Goal: Task Accomplishment & Management: Manage account settings

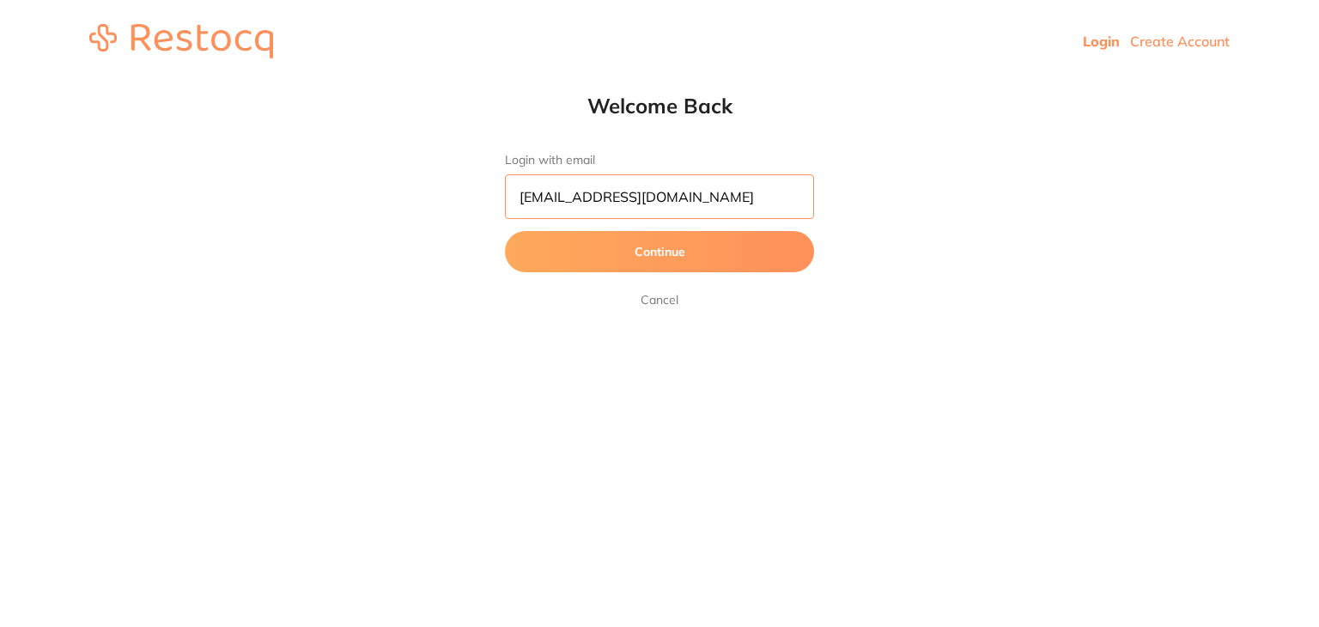
click at [683, 202] on input "[EMAIL_ADDRESS][DOMAIN_NAME]" at bounding box center [659, 196] width 309 height 45
type input "[EMAIL_ADDRESS][DOMAIN_NAME]"
click at [581, 244] on button "Continue" at bounding box center [659, 251] width 309 height 41
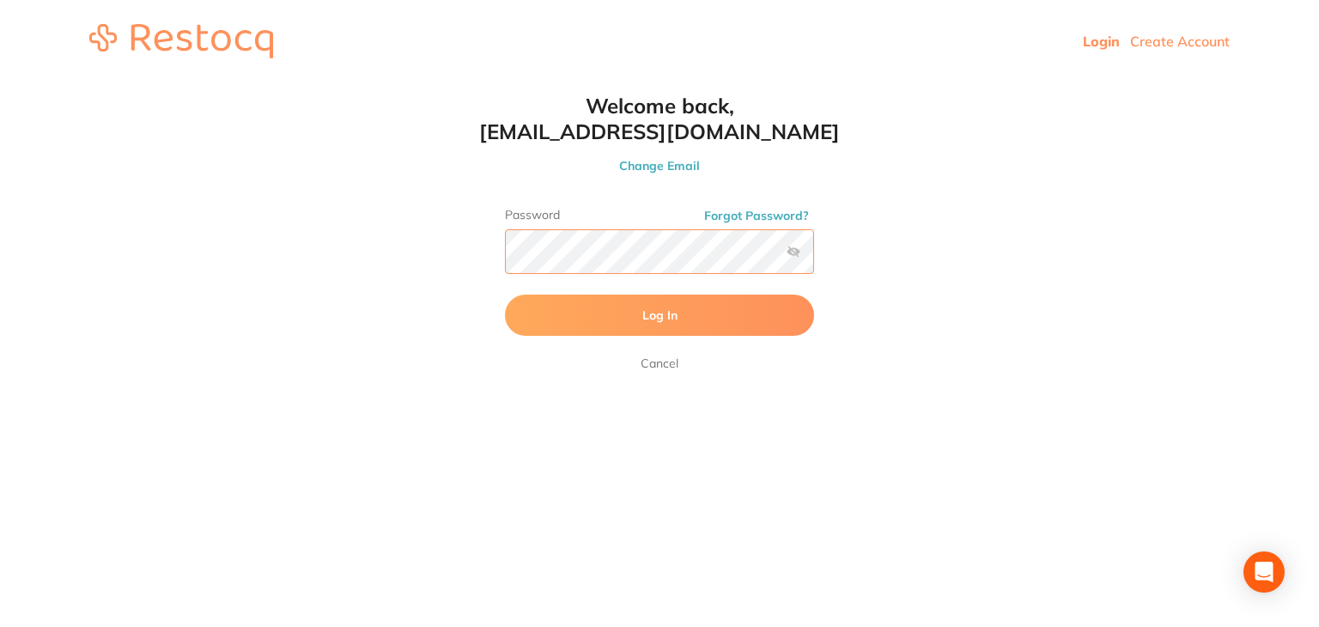
click at [505, 295] on button "Log In" at bounding box center [659, 315] width 309 height 41
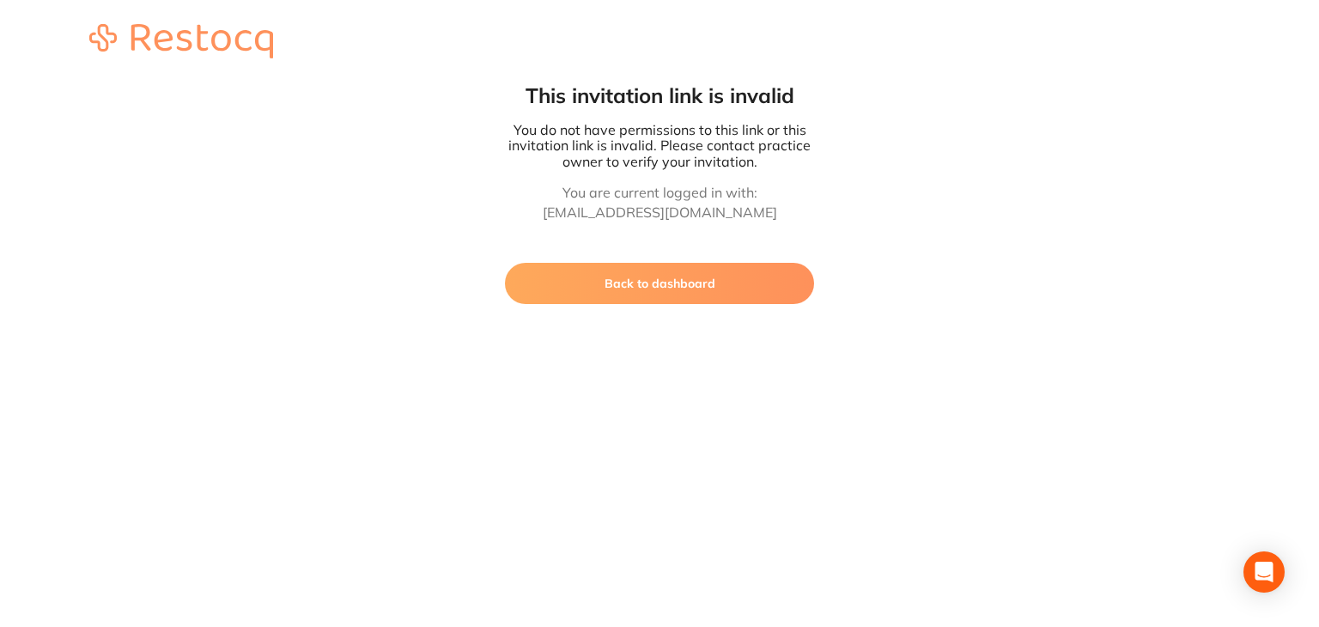
click at [611, 279] on button "Back to dashboard" at bounding box center [659, 283] width 309 height 41
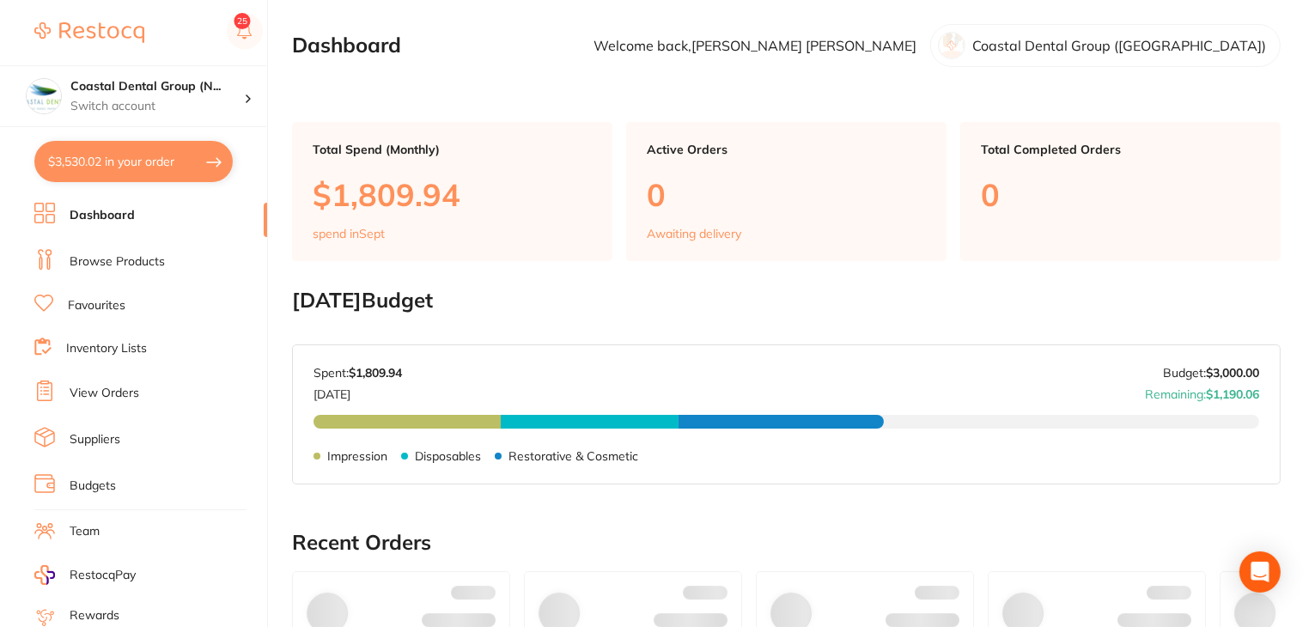
checkbox input "false"
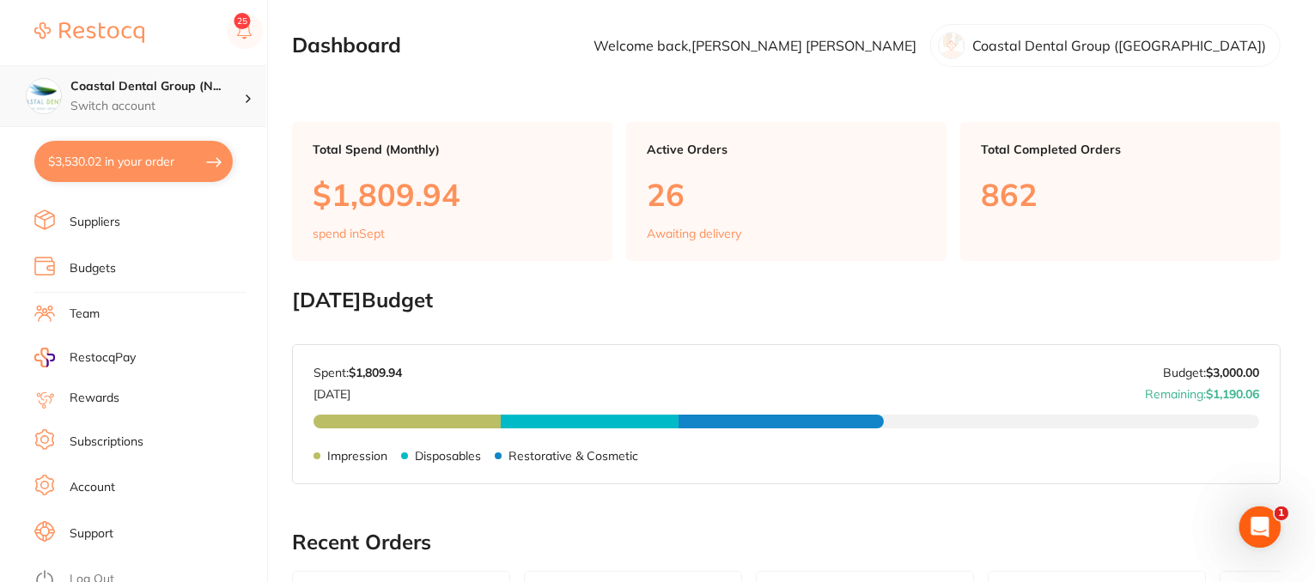
click at [246, 94] on icon at bounding box center [248, 98] width 5 height 9
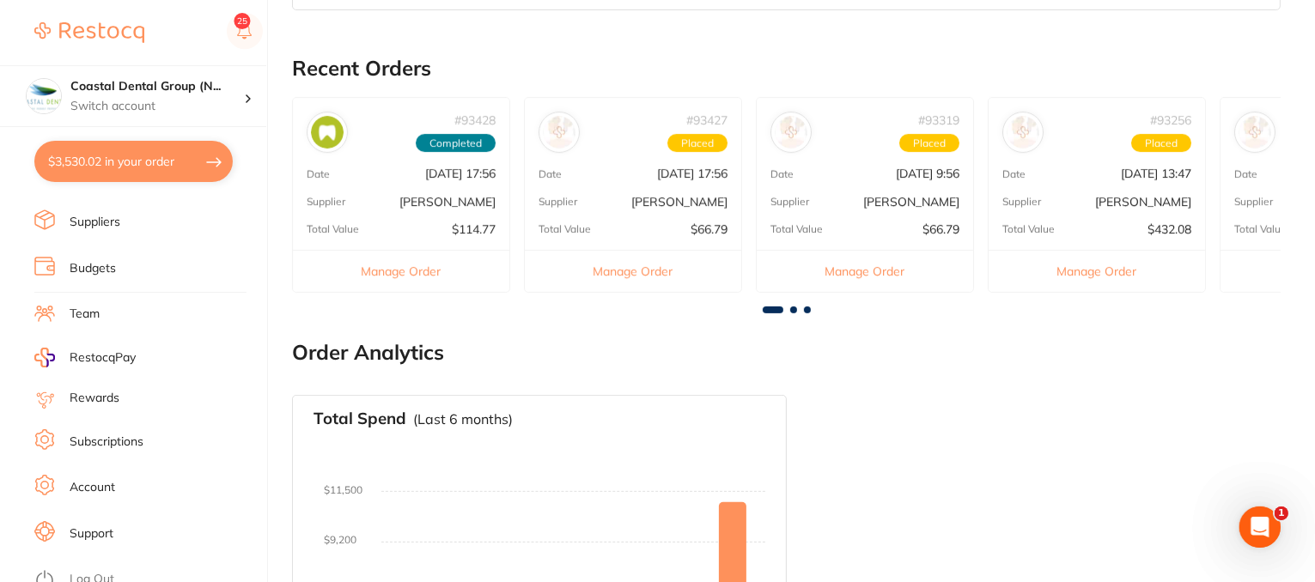
scroll to position [689, 0]
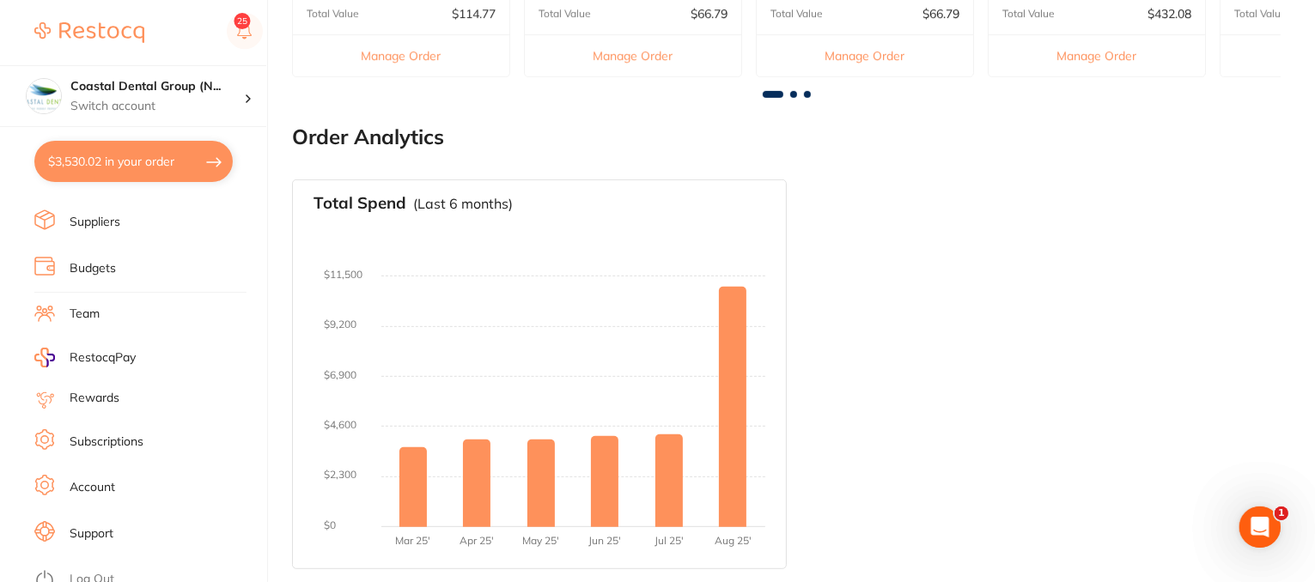
click at [94, 526] on link "Support" at bounding box center [92, 533] width 44 height 17
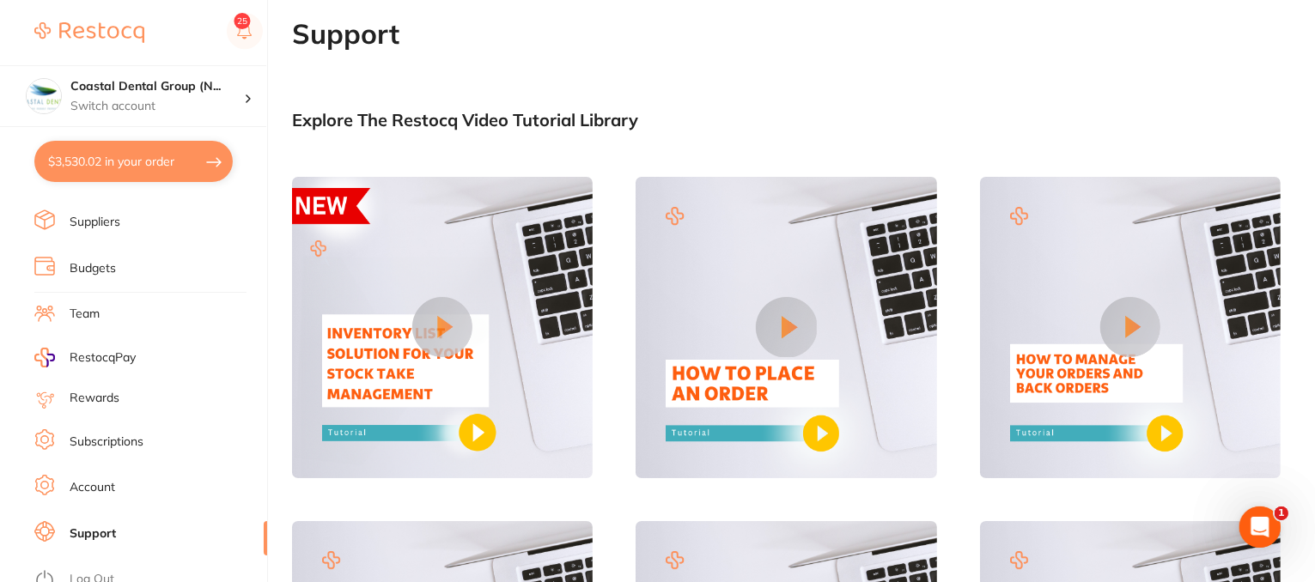
scroll to position [217, 0]
click at [1271, 527] on div "Open Intercom Messenger" at bounding box center [1257, 524] width 57 height 57
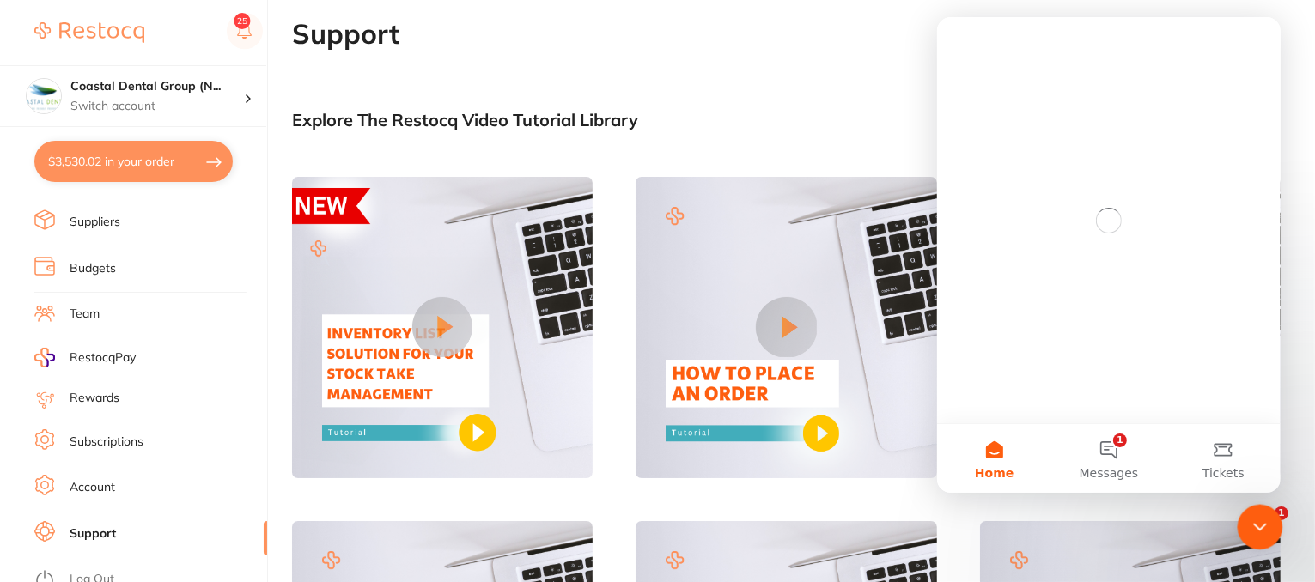
scroll to position [0, 0]
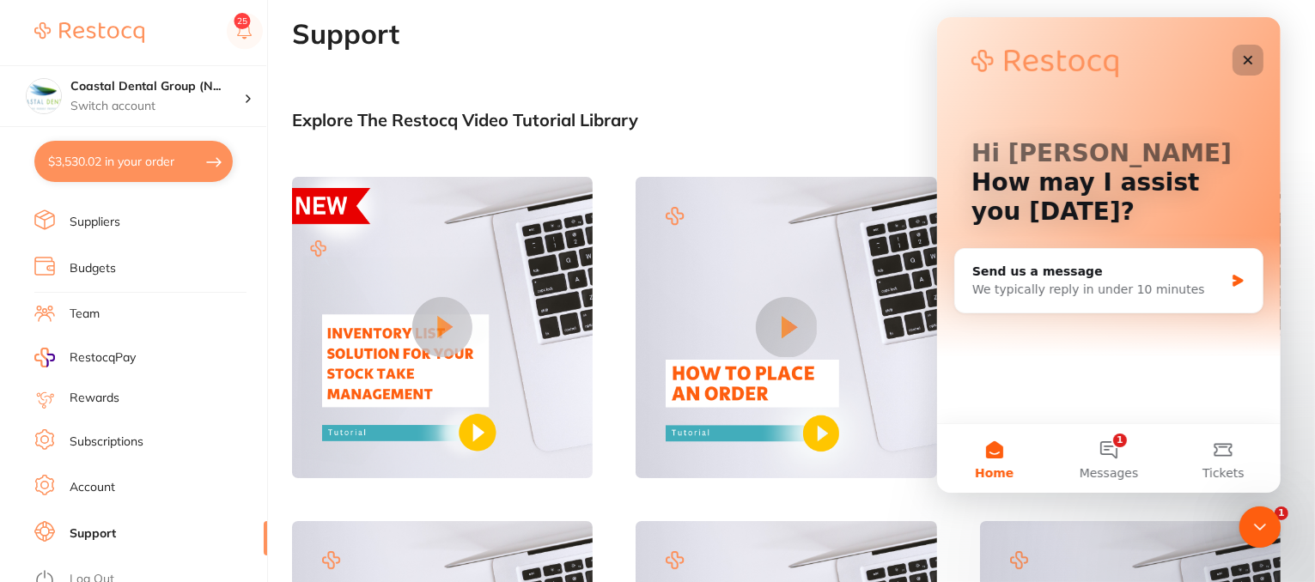
click at [1248, 60] on icon "Close" at bounding box center [1246, 60] width 9 height 9
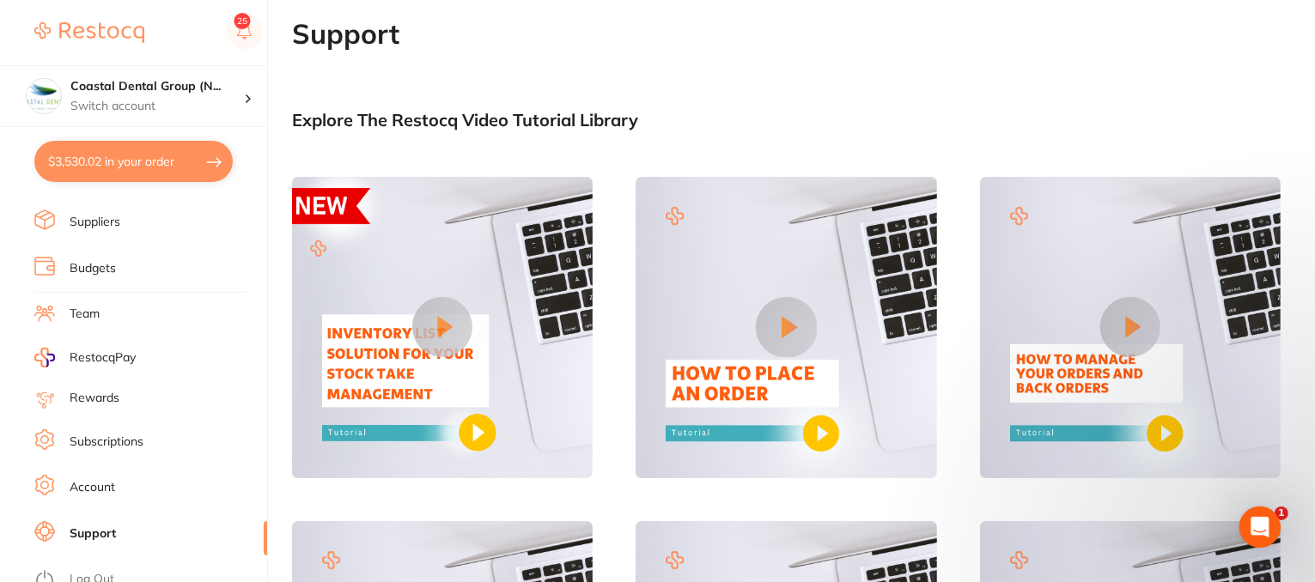
click at [100, 479] on link "Account" at bounding box center [93, 487] width 46 height 17
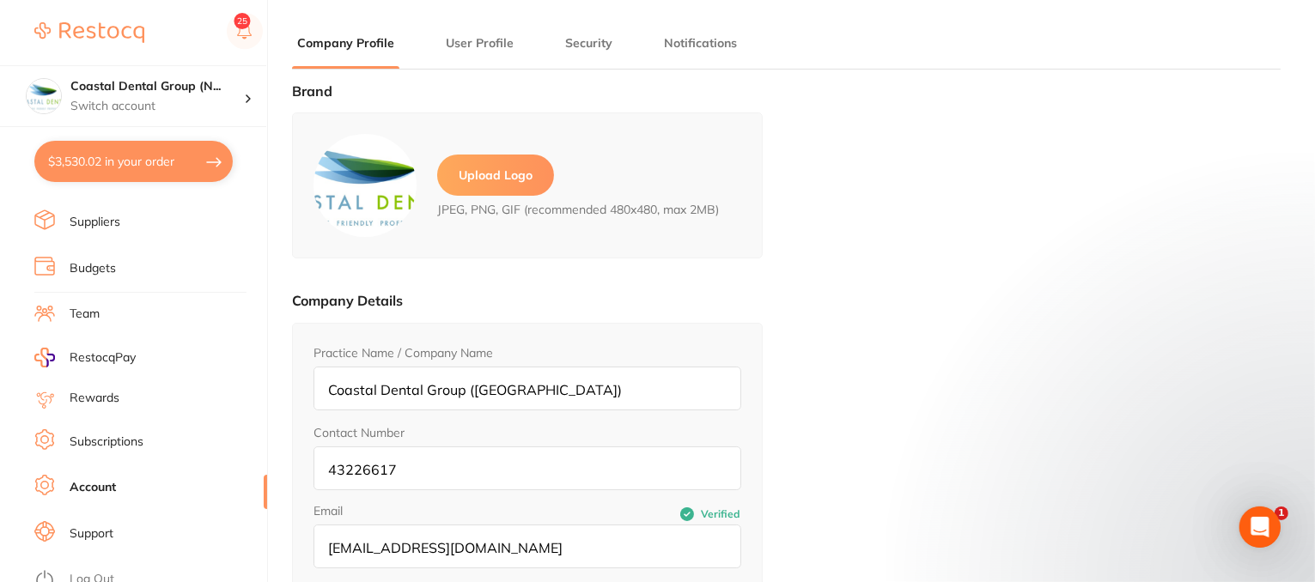
type input "[PERSON_NAME]"
type input "43226617"
type input "[EMAIL_ADDRESS][DOMAIN_NAME]"
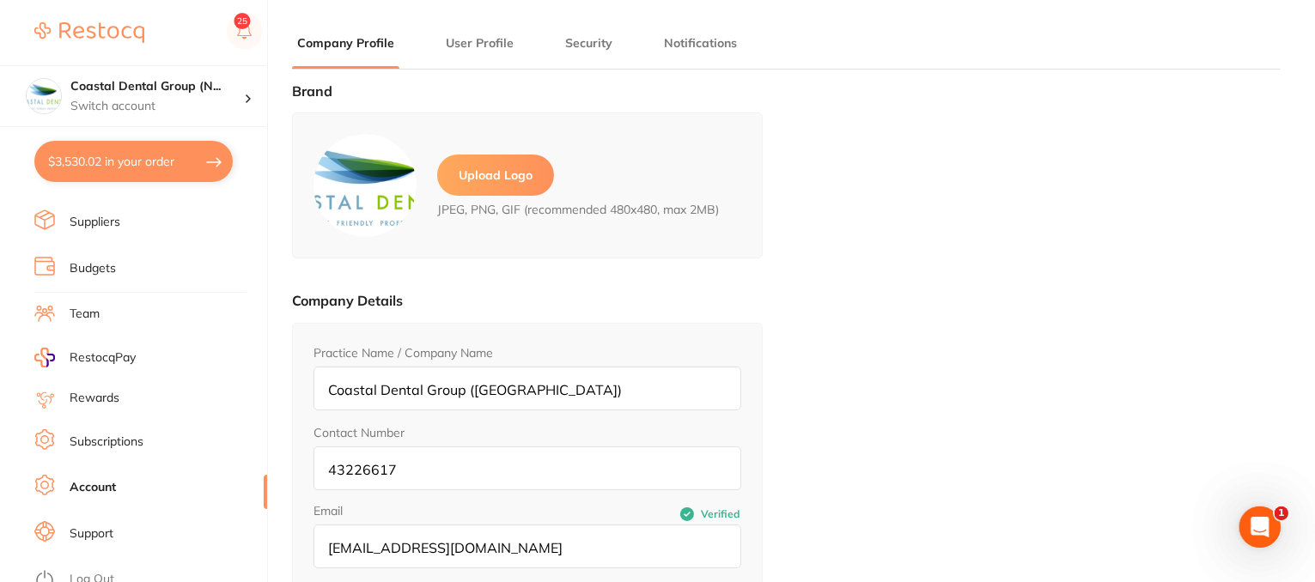
click at [592, 39] on button "Security" at bounding box center [589, 43] width 58 height 16
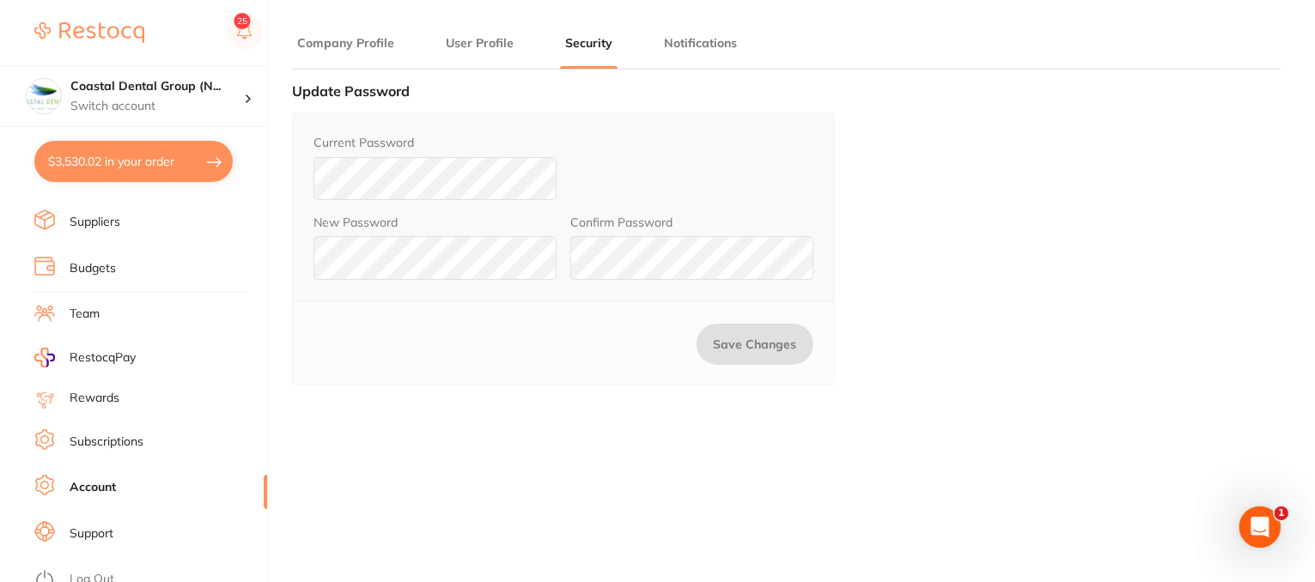
click at [100, 434] on link "Subscriptions" at bounding box center [107, 442] width 74 height 17
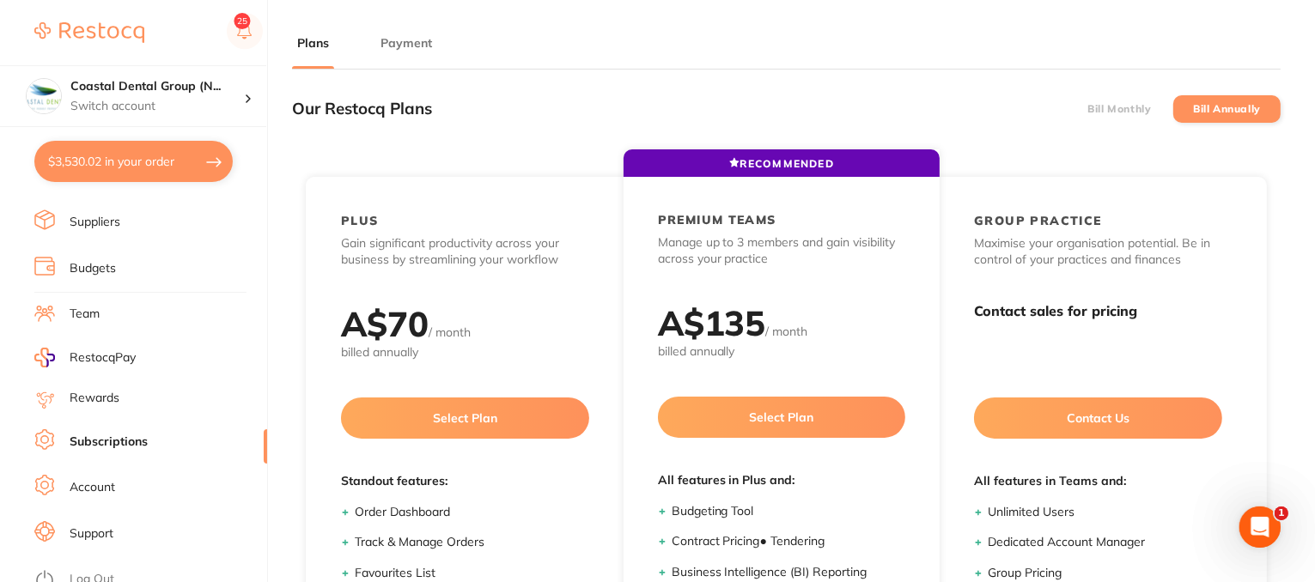
click at [422, 44] on button "Payment" at bounding box center [406, 43] width 62 height 16
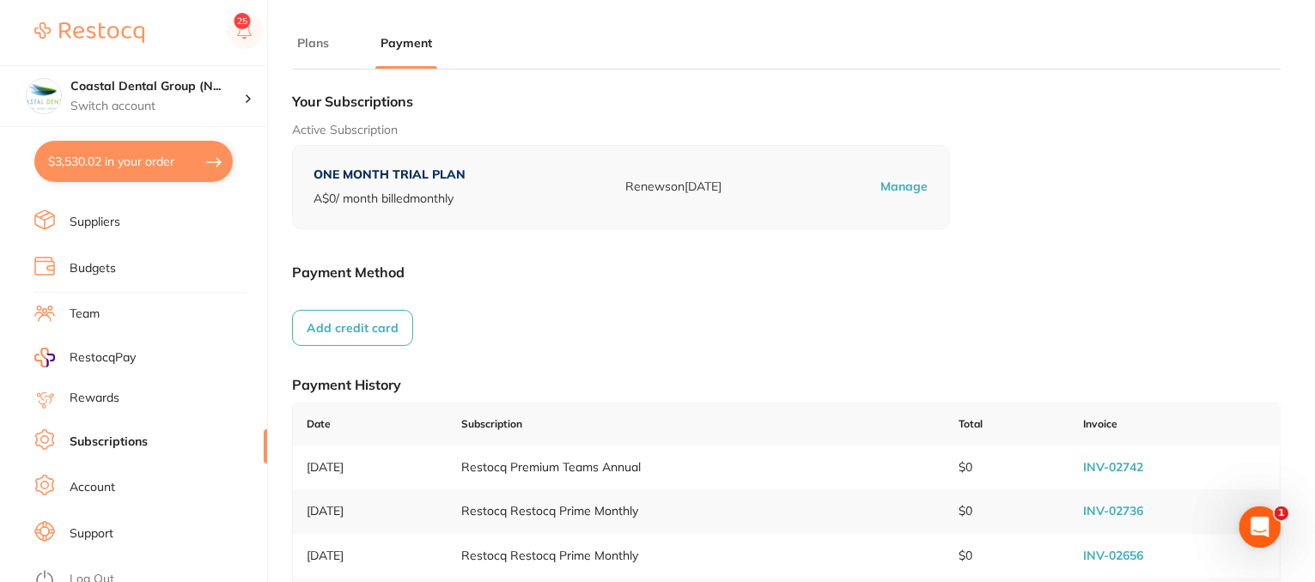
click at [326, 40] on button "Plans" at bounding box center [313, 43] width 42 height 16
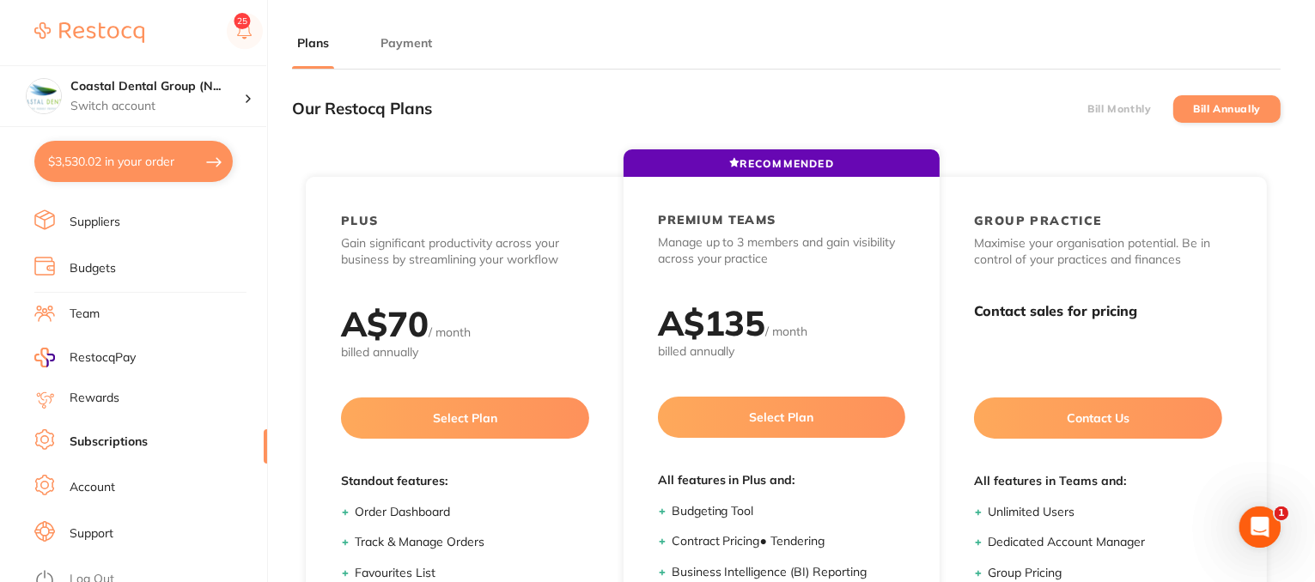
click at [1131, 106] on label "Bill Monthly" at bounding box center [1119, 109] width 64 height 12
click at [1087, 109] on input "Bill Monthly" at bounding box center [1087, 109] width 0 height 0
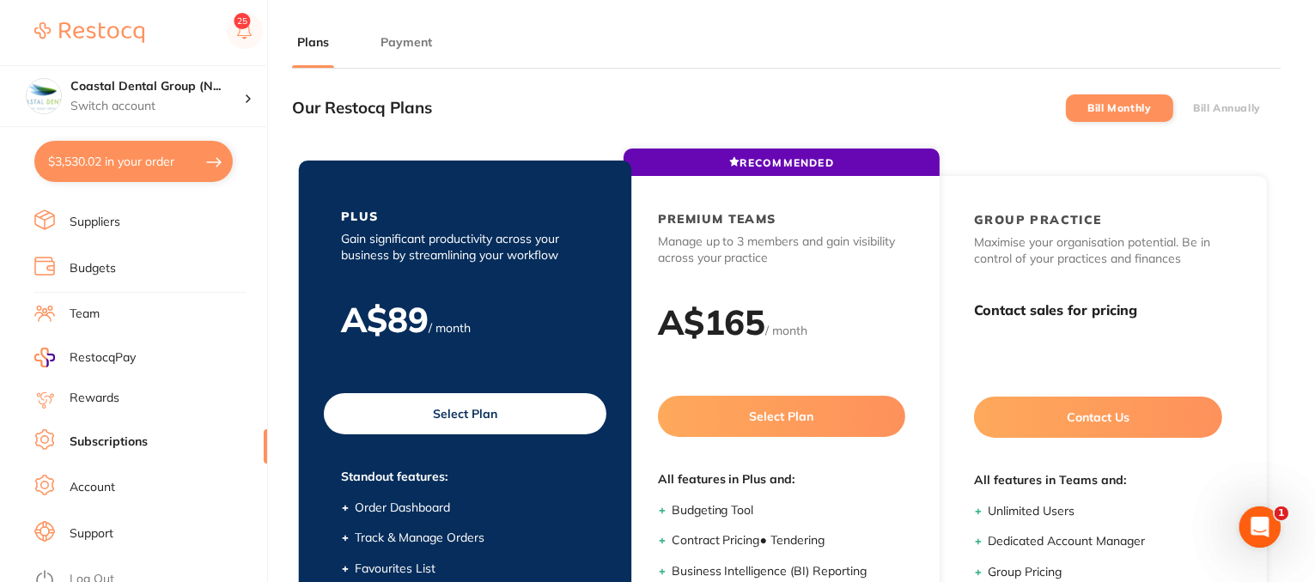
scroll to position [258, 0]
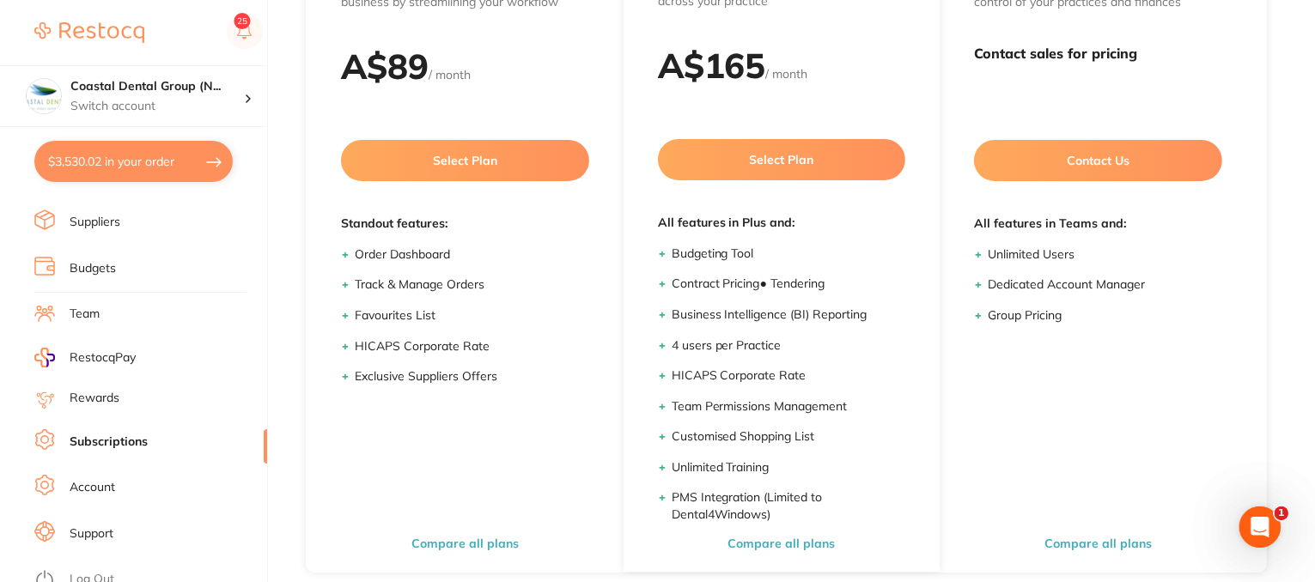
click at [94, 390] on link "Rewards" at bounding box center [95, 398] width 50 height 17
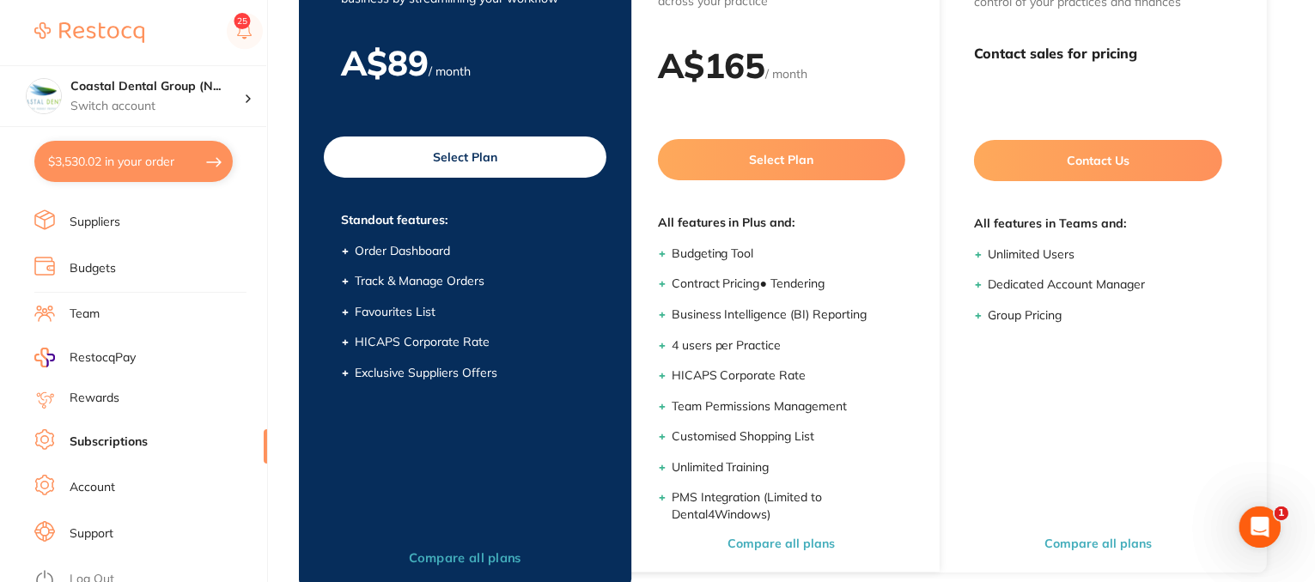
scroll to position [217, 0]
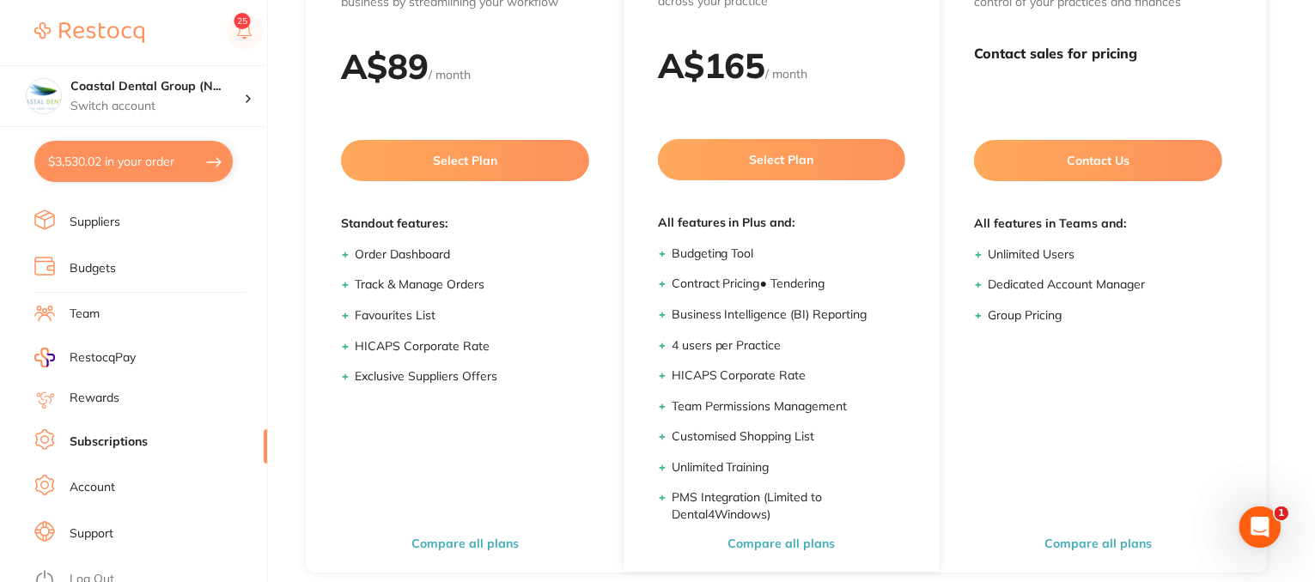
click at [117, 349] on span "RestocqPay" at bounding box center [103, 357] width 66 height 17
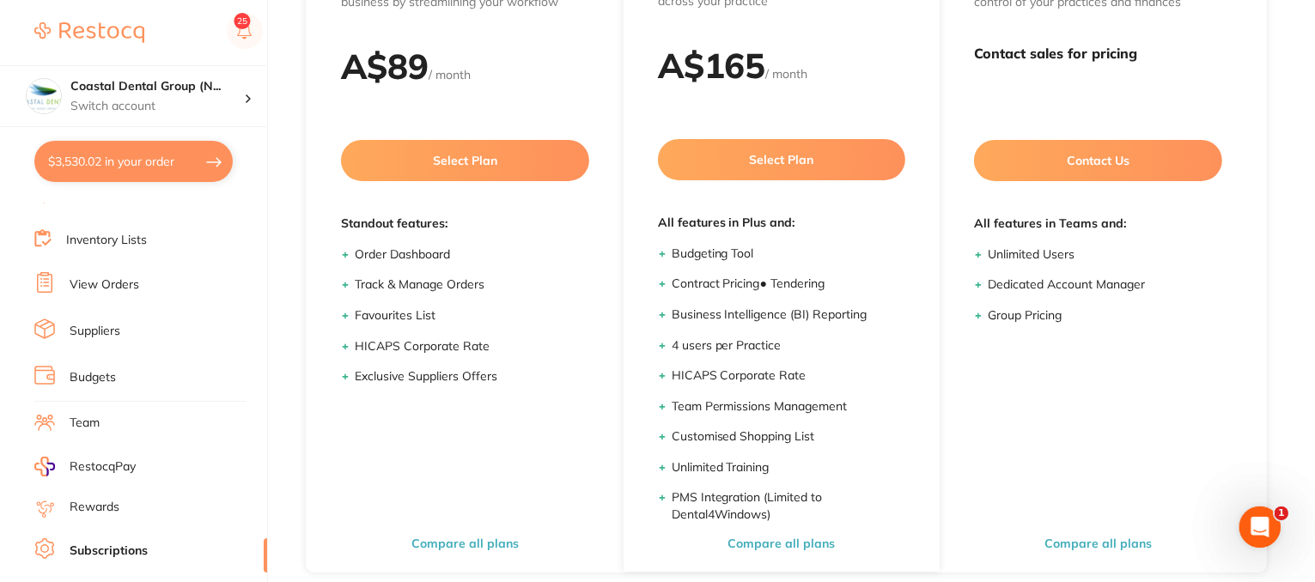
scroll to position [46, 0]
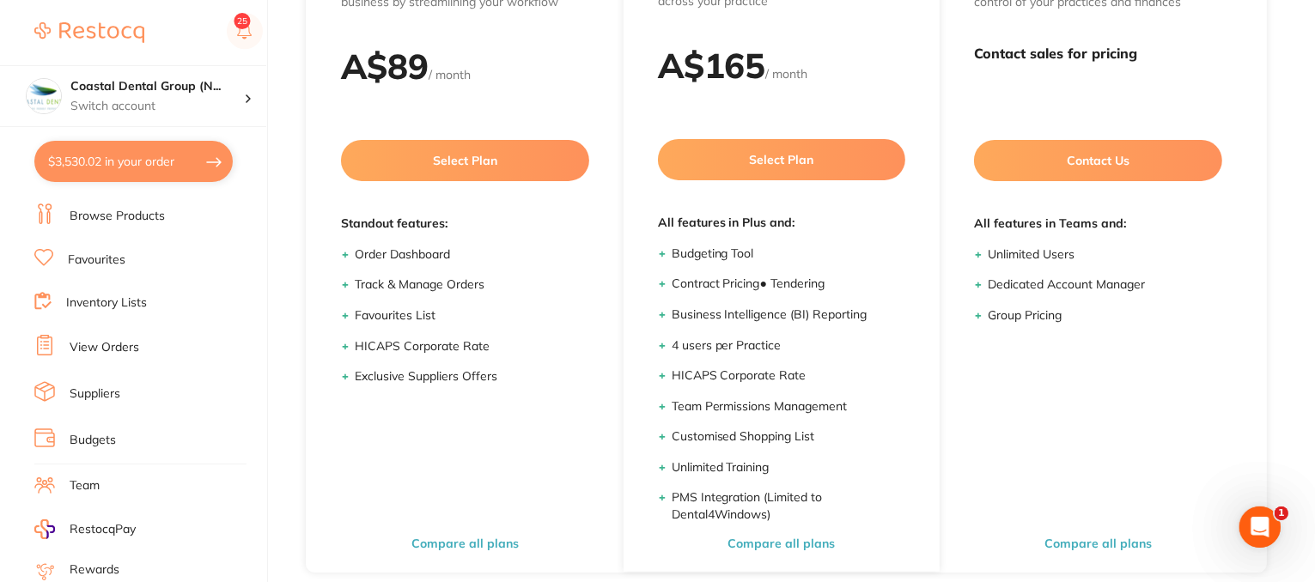
click at [91, 481] on link "Team" at bounding box center [85, 485] width 30 height 17
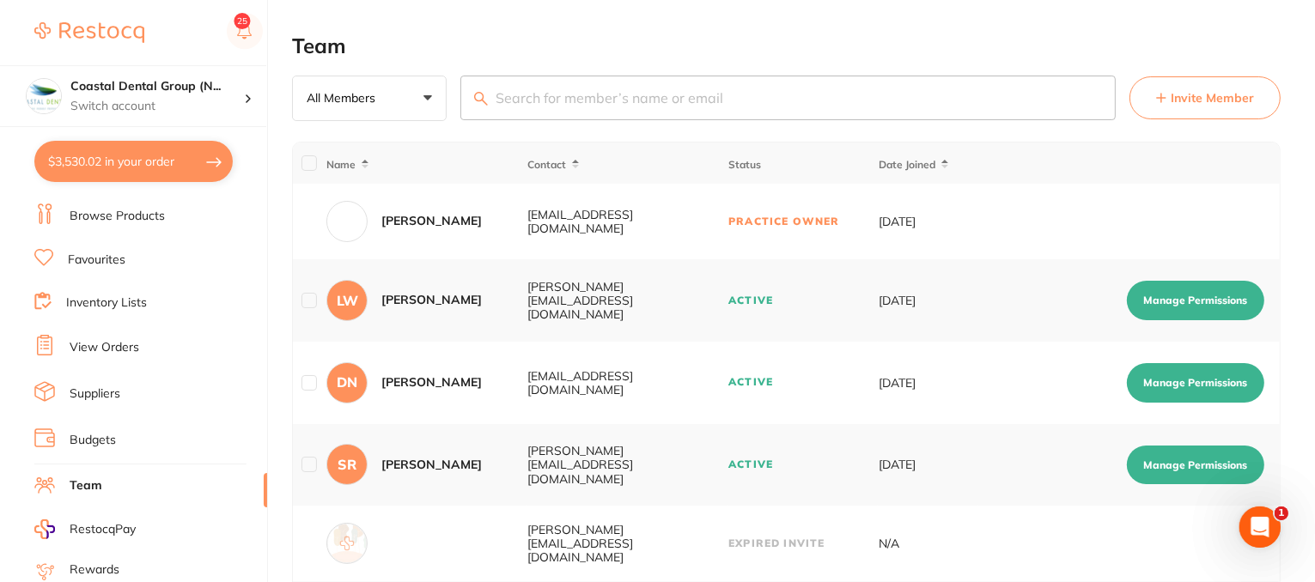
click at [1193, 95] on span "Invite Member" at bounding box center [1211, 97] width 83 height 17
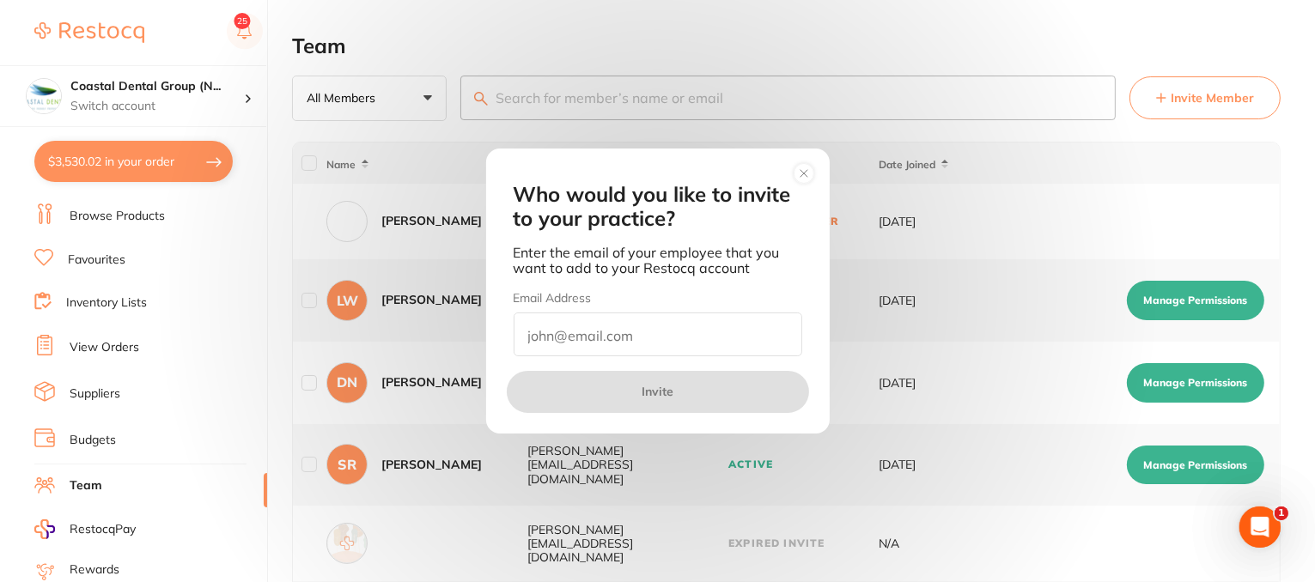
click at [807, 173] on circle at bounding box center [803, 174] width 20 height 20
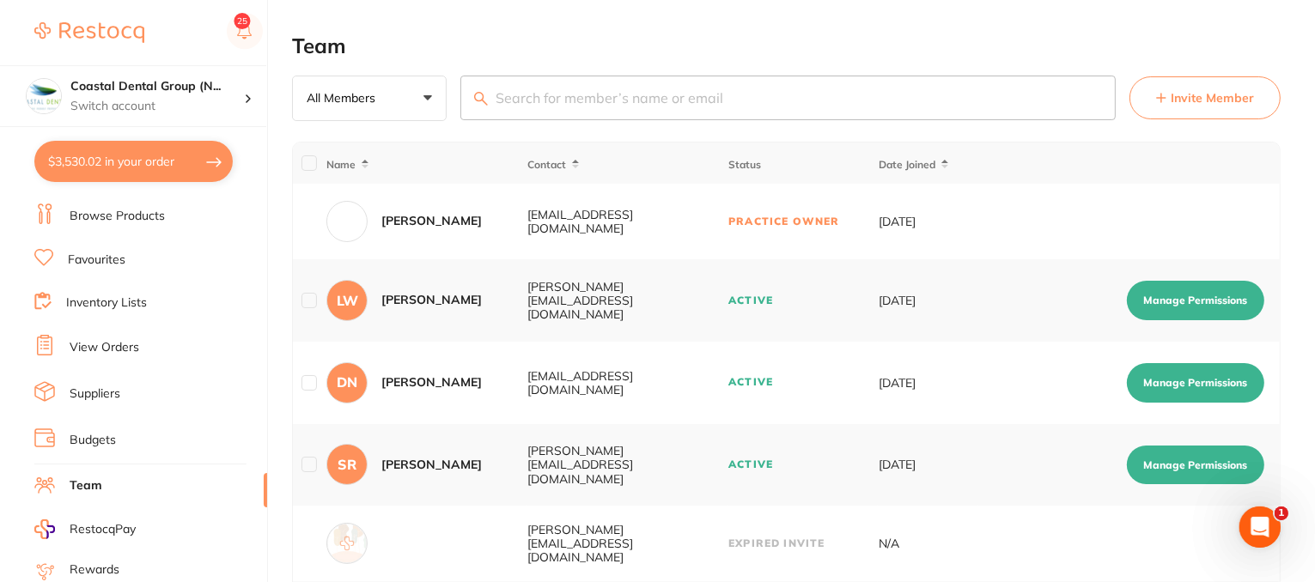
click at [1178, 94] on span "Invite Member" at bounding box center [1211, 97] width 83 height 17
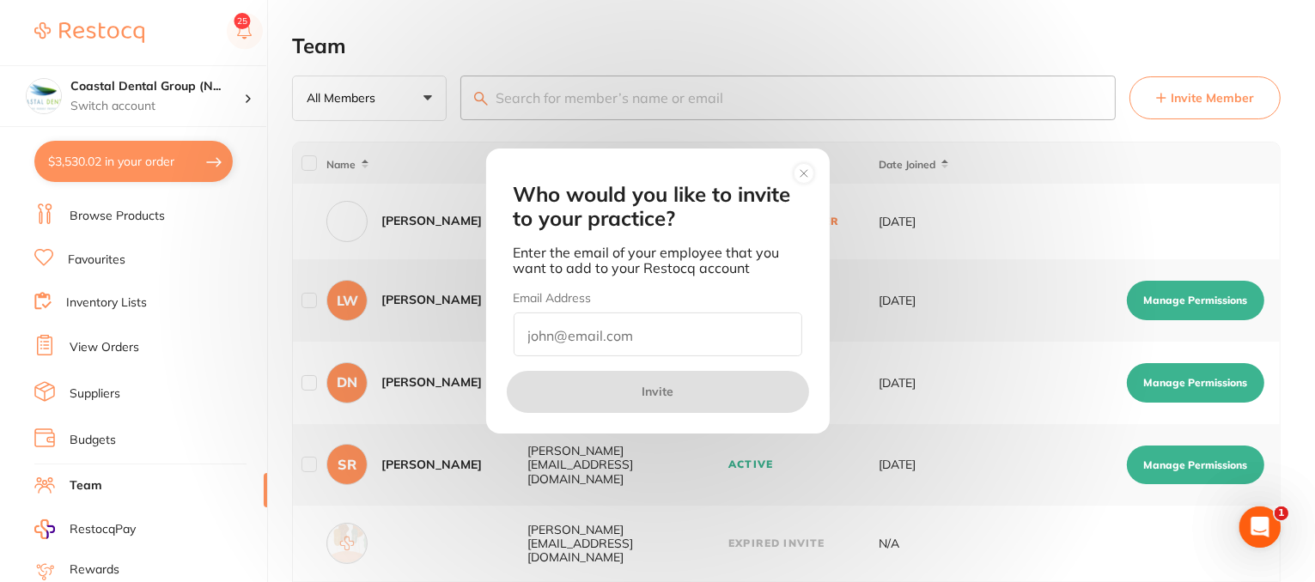
click at [536, 337] on input "email" at bounding box center [657, 335] width 289 height 44
type input "o"
click at [801, 170] on icon at bounding box center [803, 173] width 7 height 7
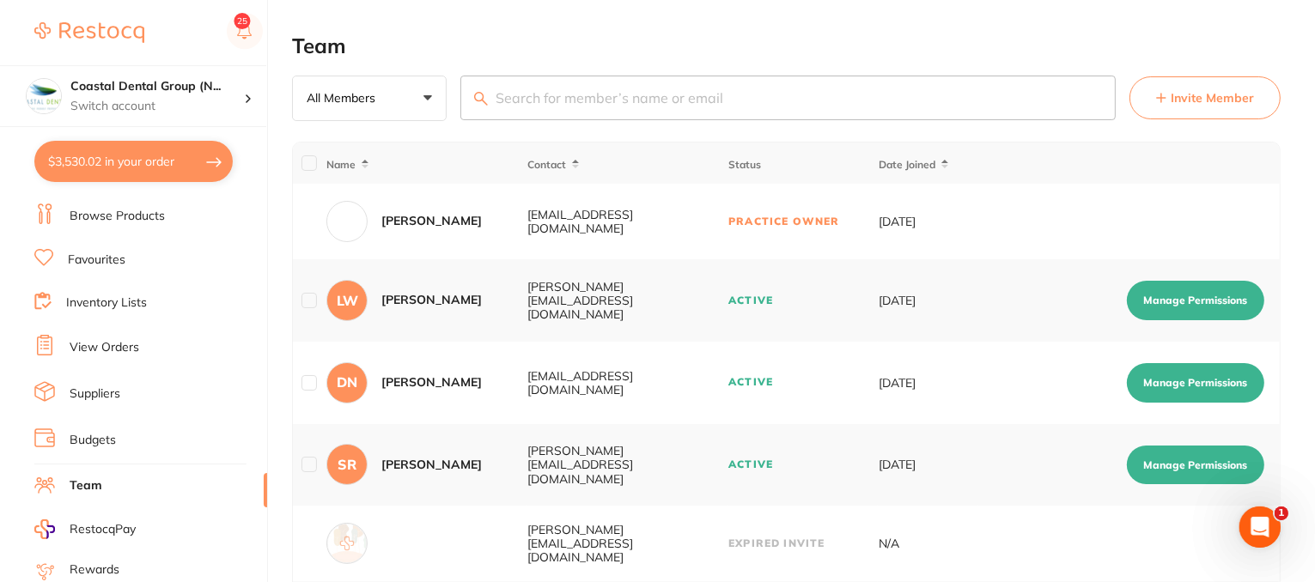
click at [1224, 104] on span "Invite Member" at bounding box center [1211, 97] width 83 height 17
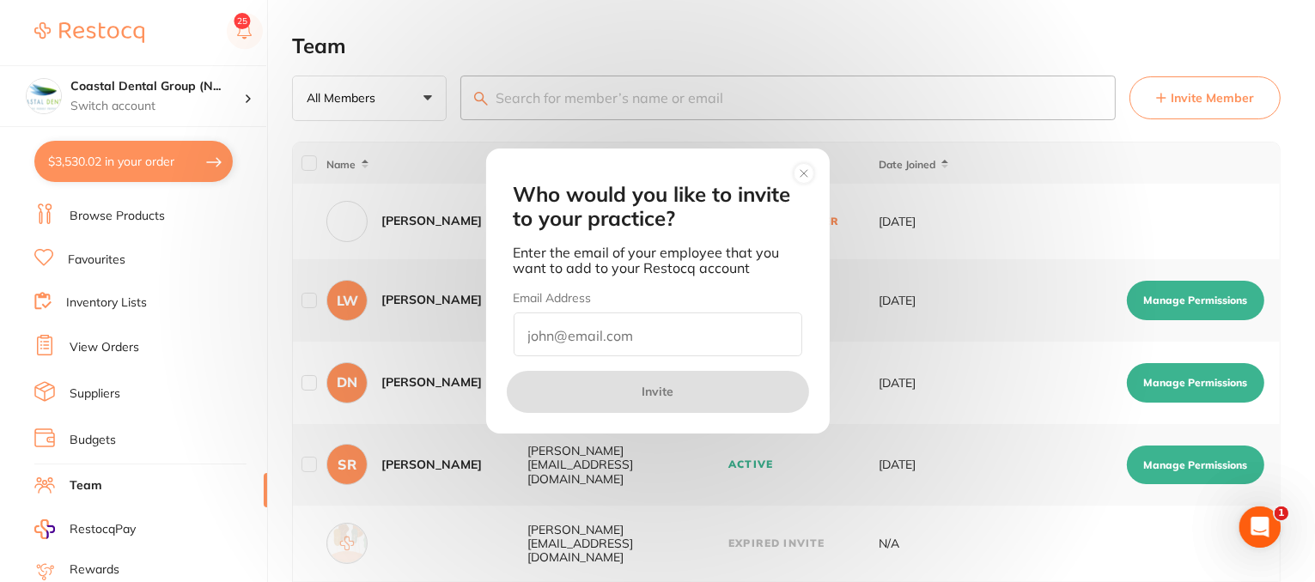
click at [807, 171] on circle at bounding box center [803, 174] width 20 height 20
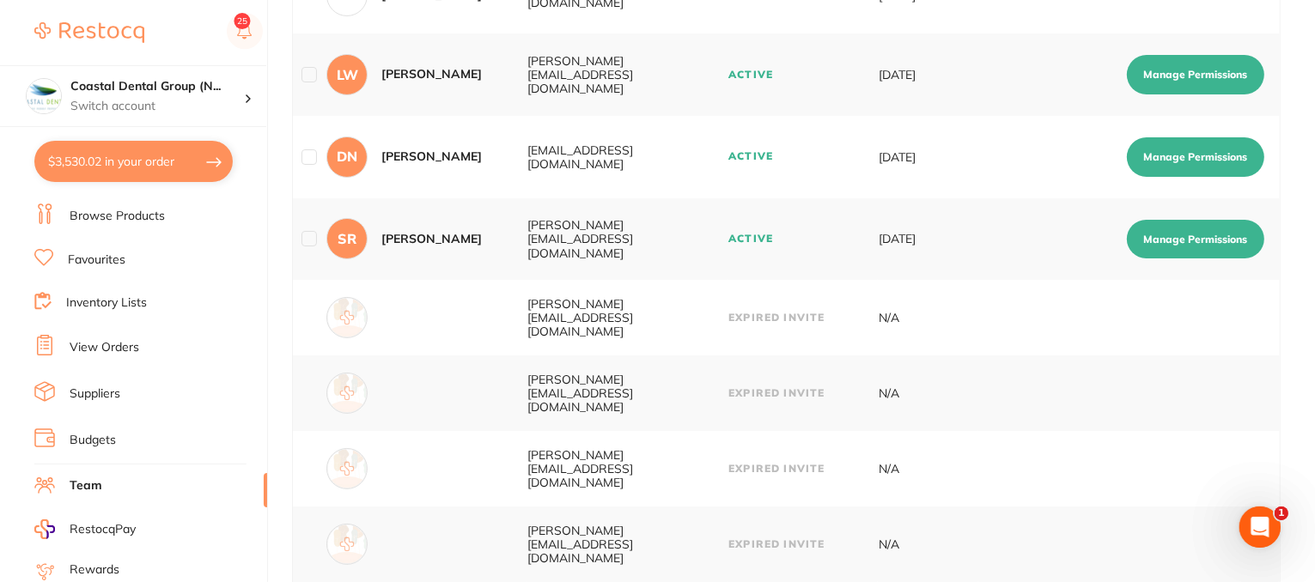
scroll to position [258, 0]
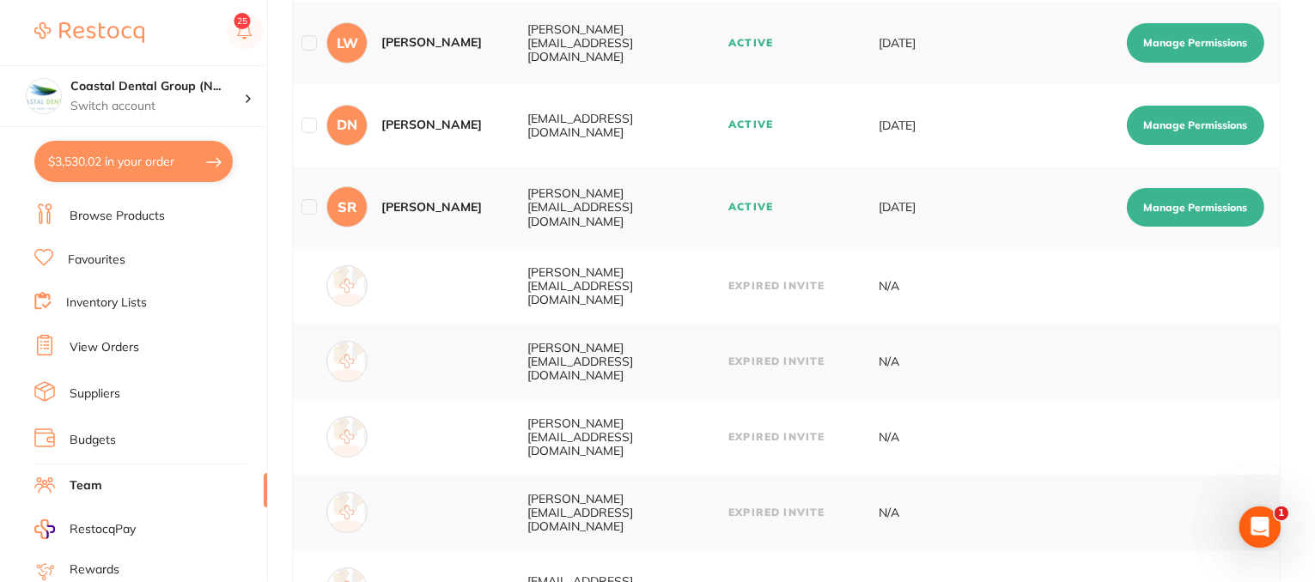
click at [1200, 38] on button "Manage Permissions" at bounding box center [1195, 42] width 137 height 39
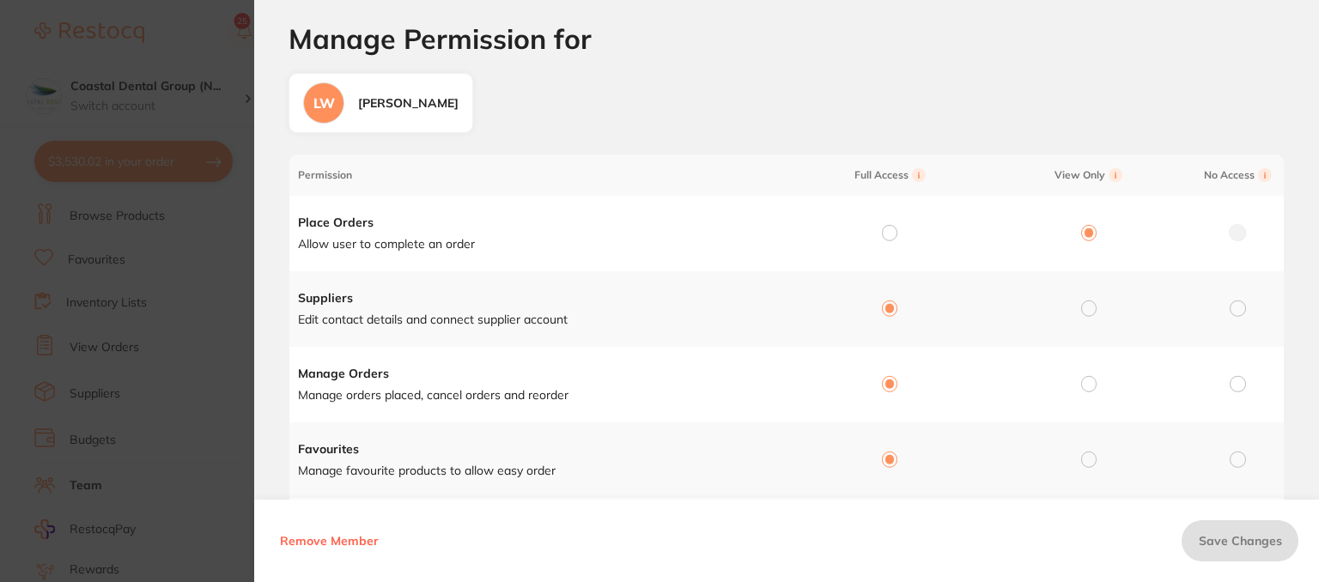
scroll to position [0, 0]
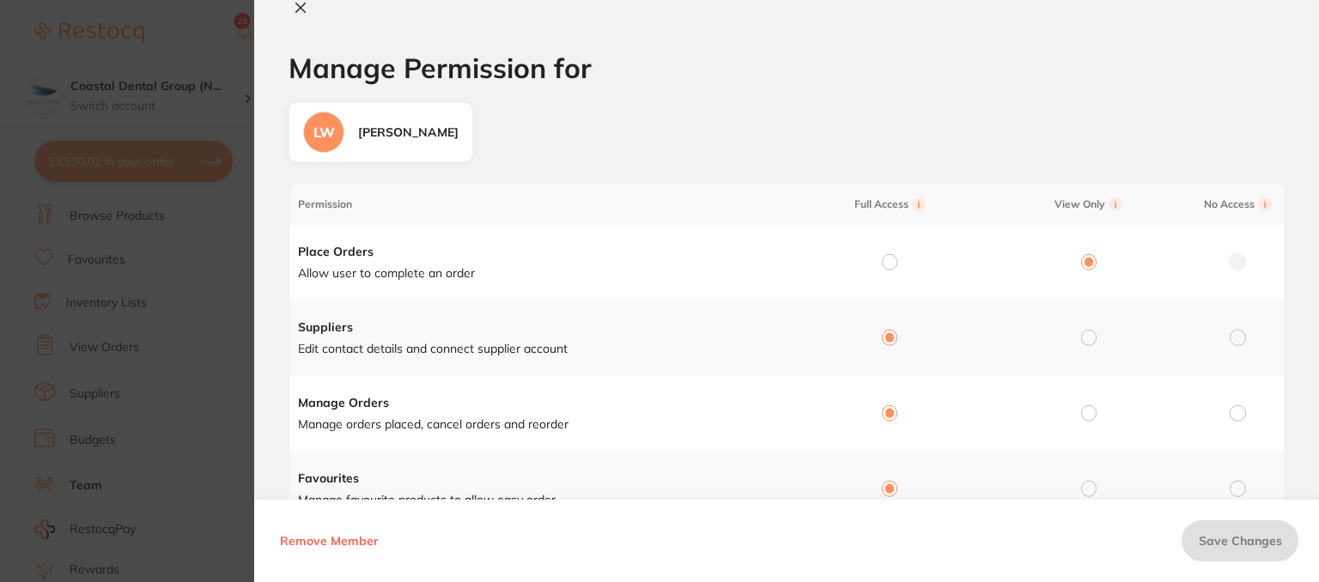
click at [294, 7] on icon at bounding box center [301, 8] width 14 height 14
checkbox input "false"
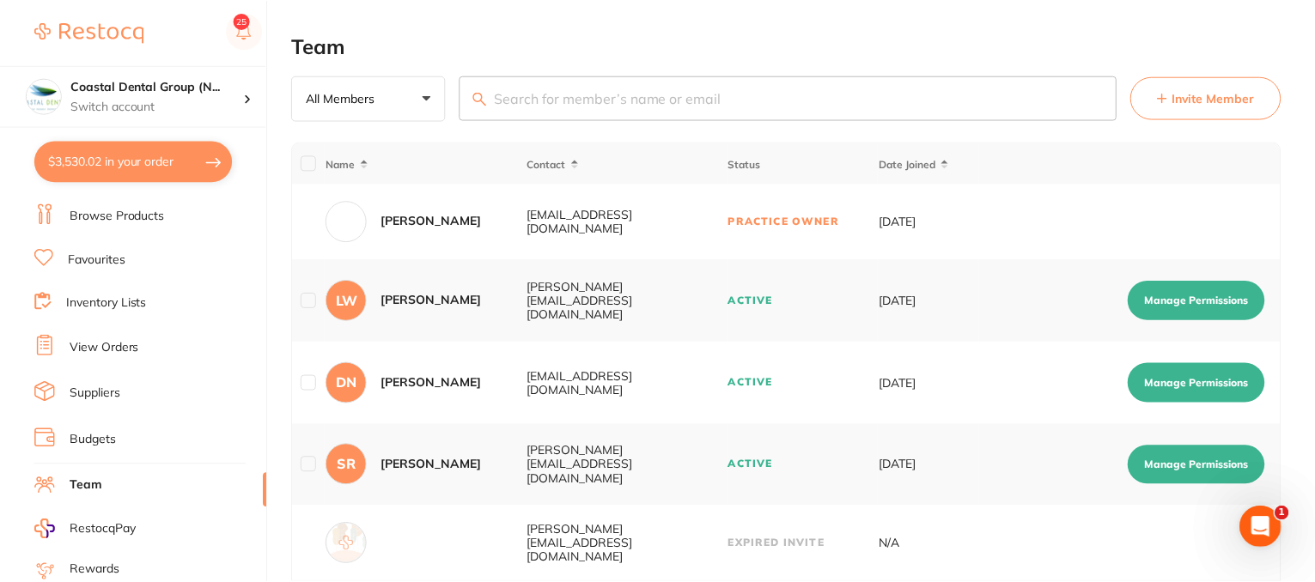
scroll to position [258, 0]
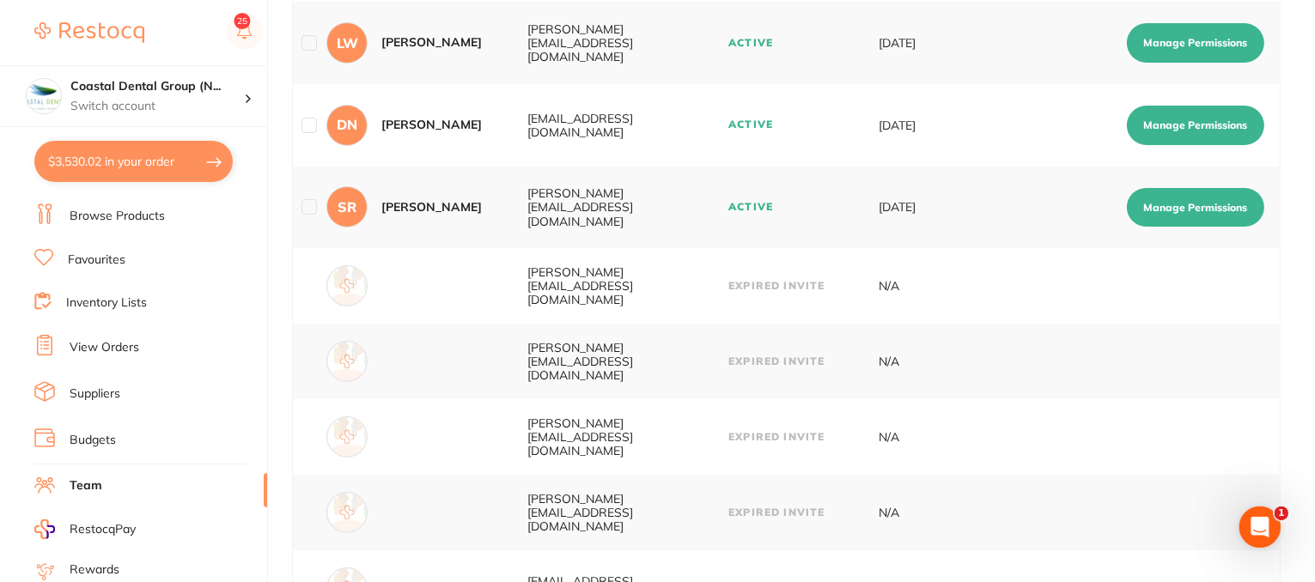
click at [101, 344] on link "View Orders" at bounding box center [105, 347] width 70 height 17
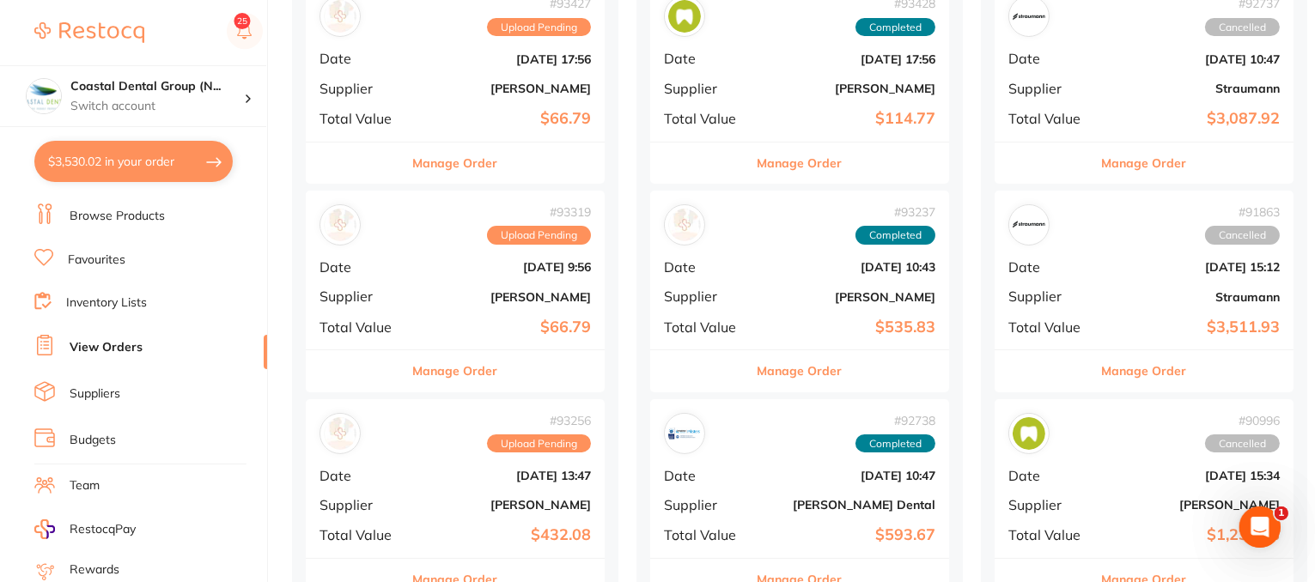
click at [91, 480] on link "Team" at bounding box center [85, 485] width 30 height 17
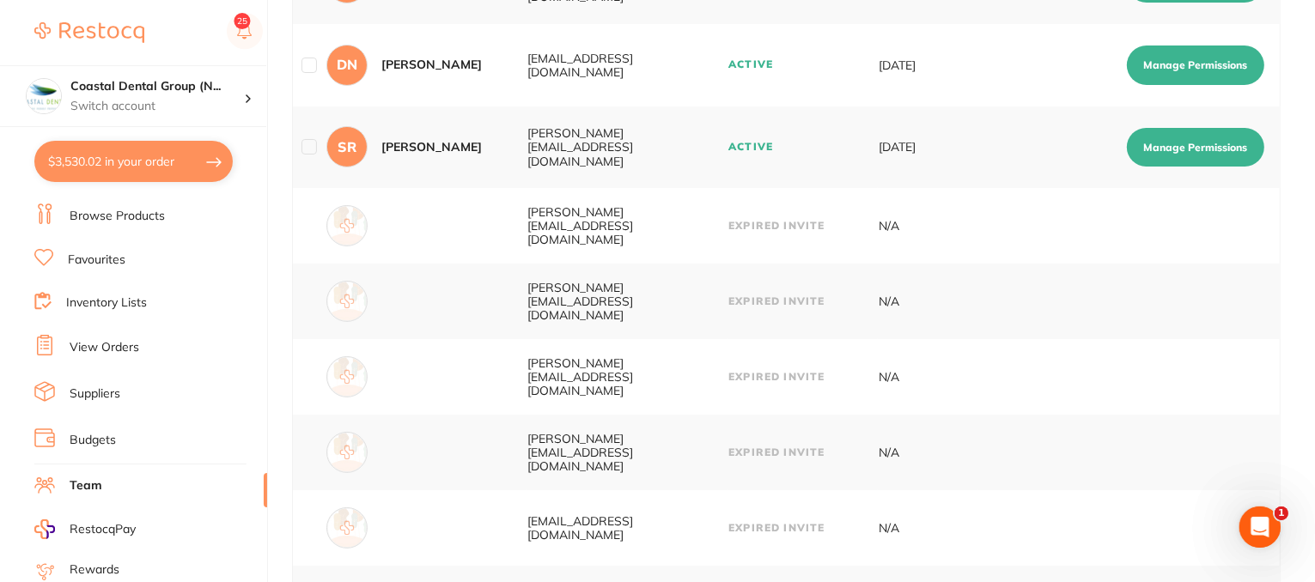
scroll to position [148, 0]
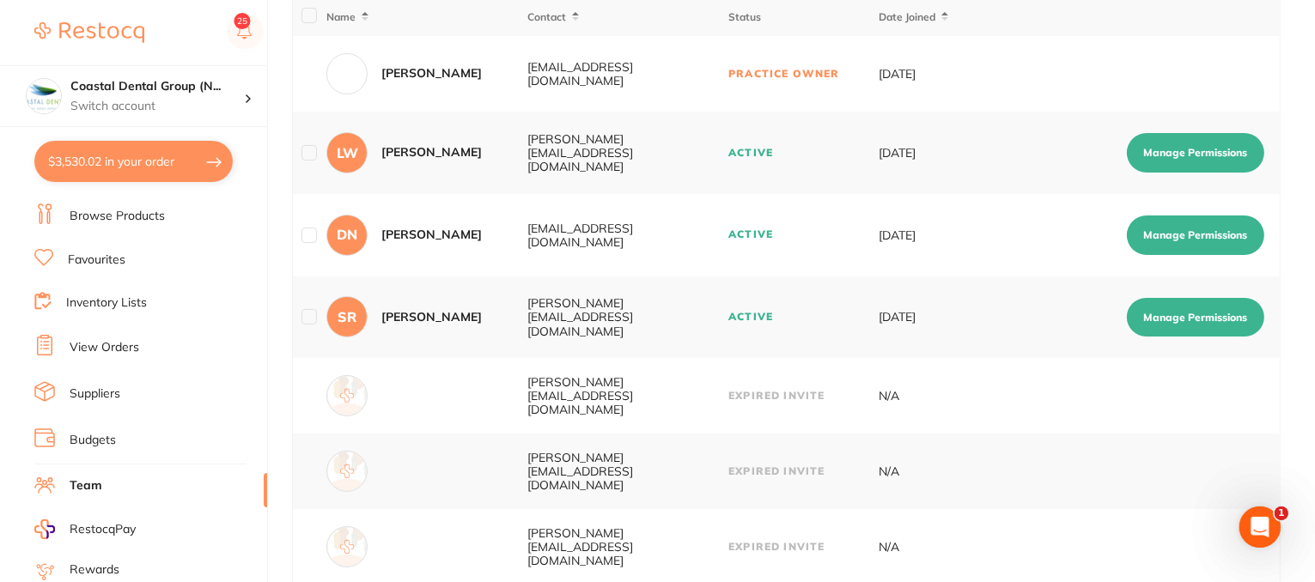
click at [311, 318] on input "checkbox" at bounding box center [308, 316] width 15 height 15
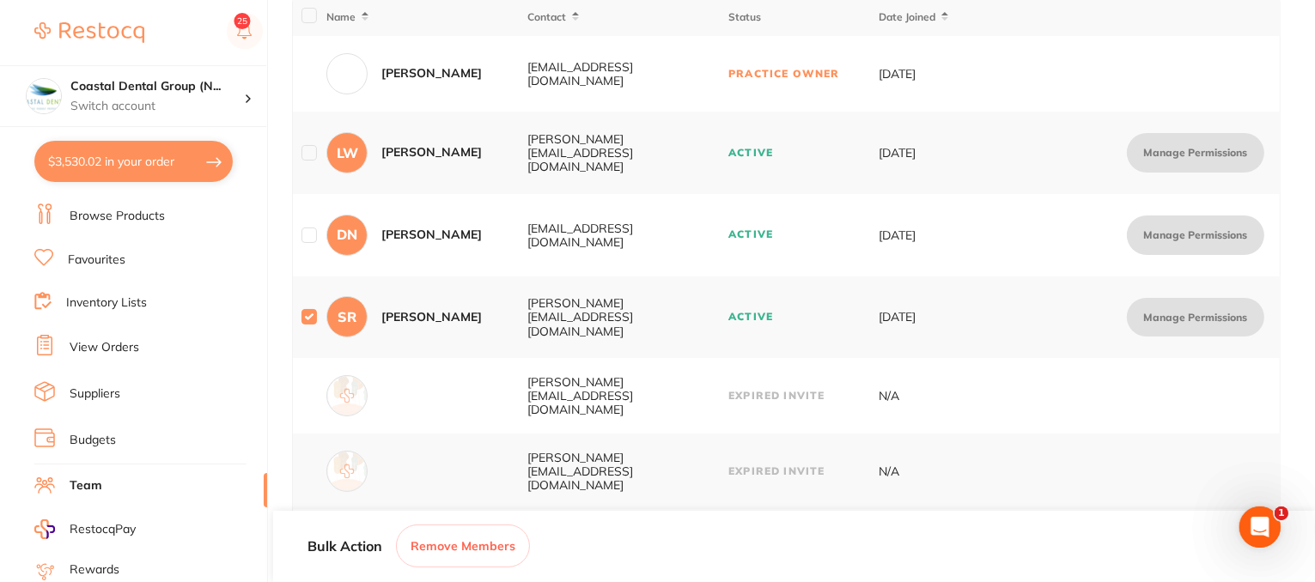
click at [306, 318] on input "checkbox" at bounding box center [308, 316] width 15 height 15
checkbox input "false"
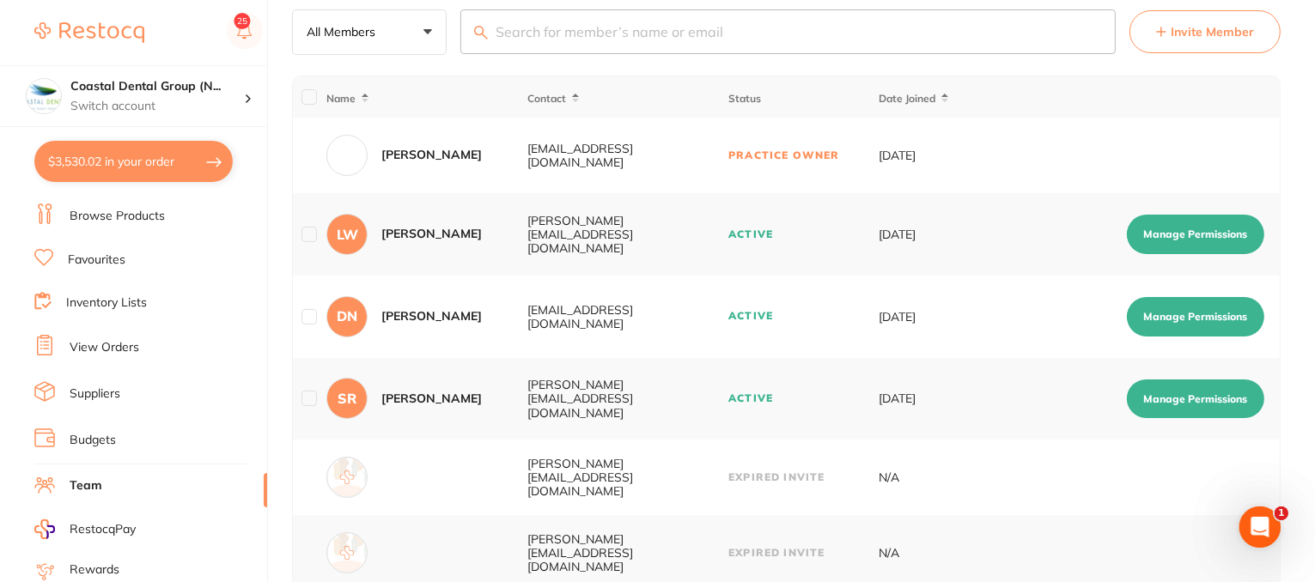
scroll to position [0, 0]
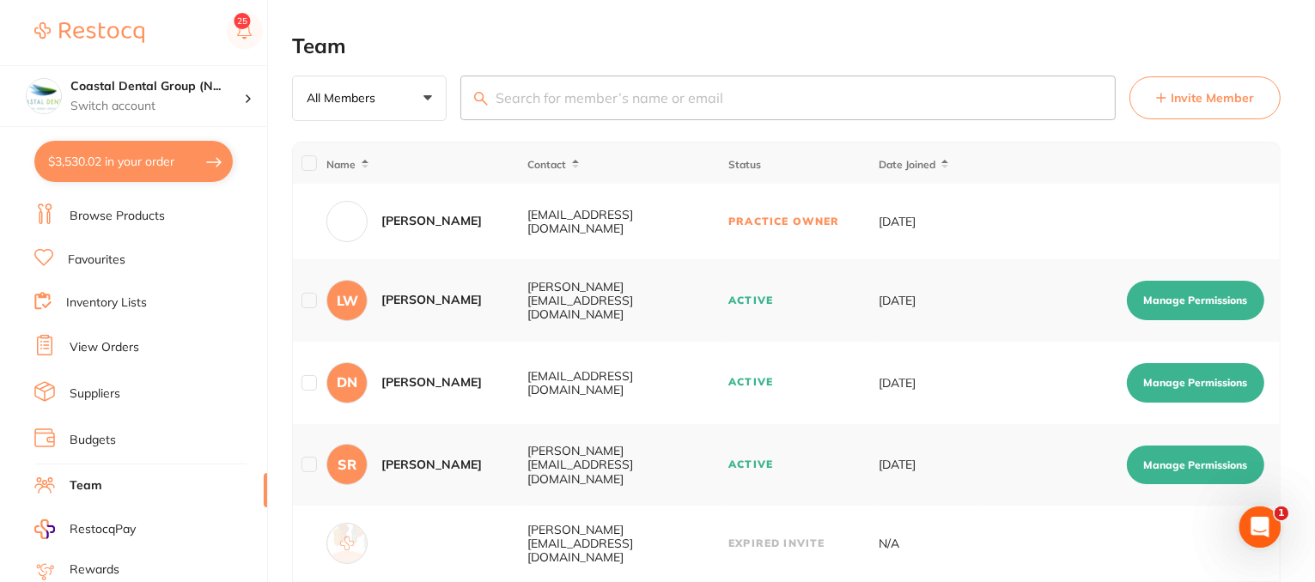
click at [91, 435] on link "Budgets" at bounding box center [93, 440] width 46 height 17
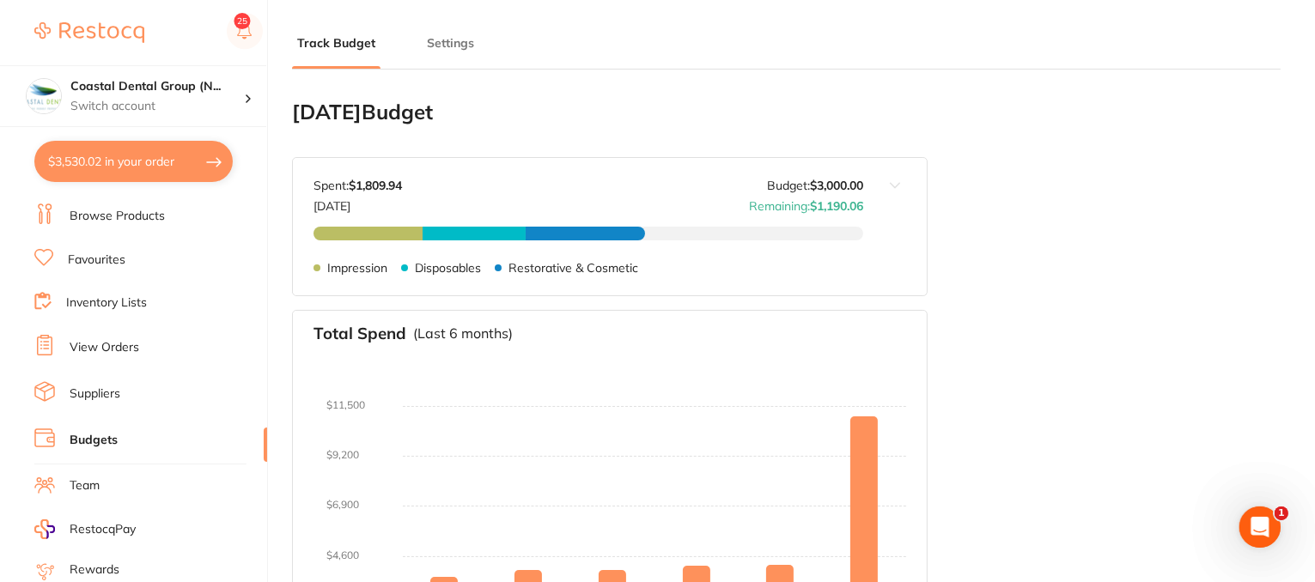
click at [82, 477] on link "Team" at bounding box center [85, 485] width 30 height 17
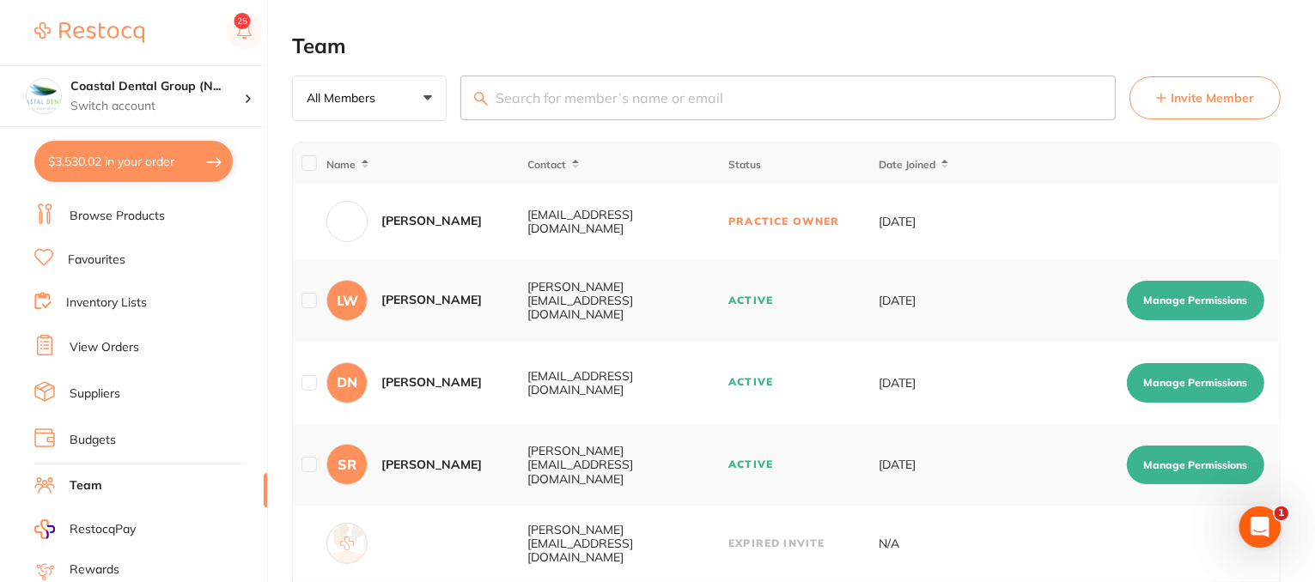
click at [89, 435] on link "Budgets" at bounding box center [93, 440] width 46 height 17
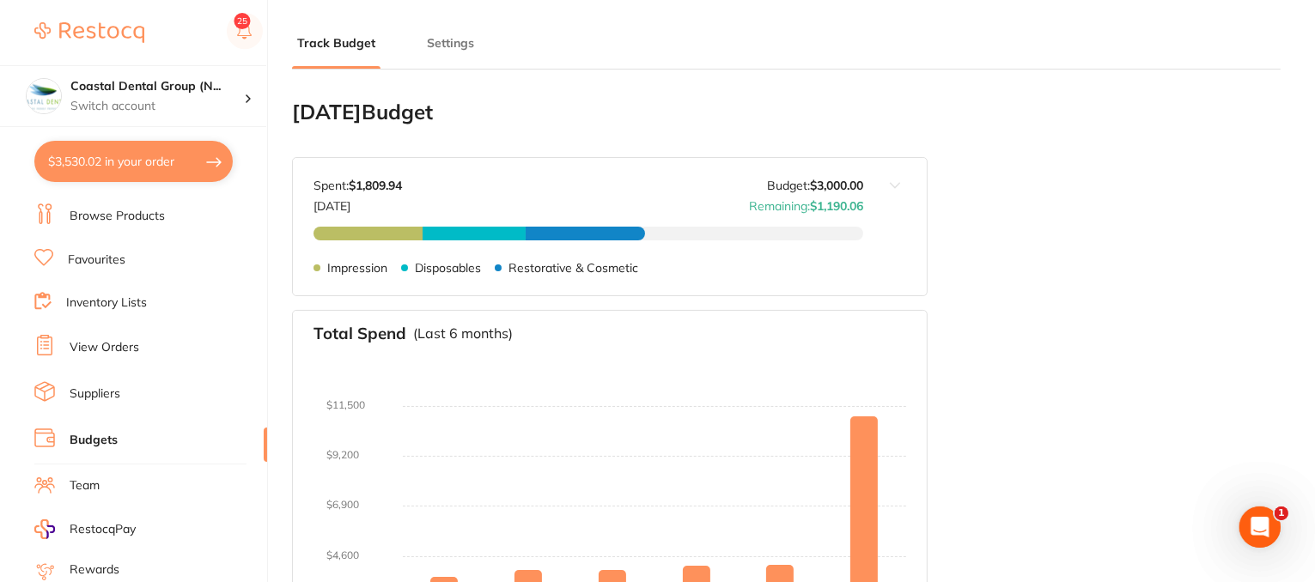
click at [433, 48] on button "Settings" at bounding box center [451, 43] width 58 height 16
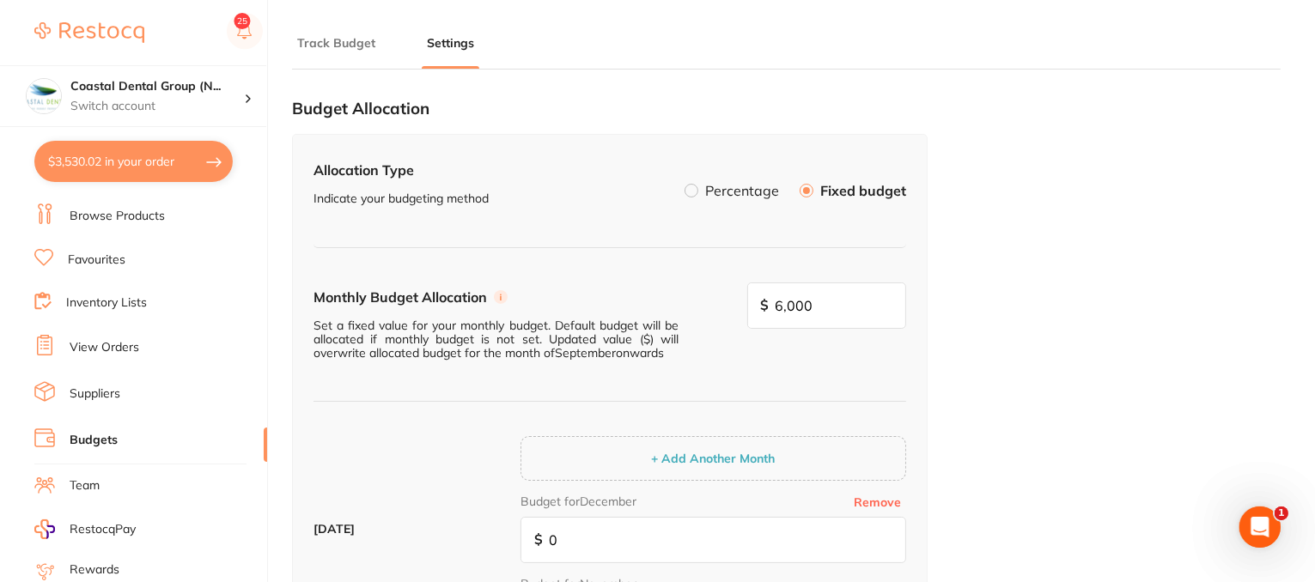
click at [694, 196] on label at bounding box center [691, 191] width 14 height 14
click at [684, 184] on input "Percentage" at bounding box center [684, 184] width 0 height 0
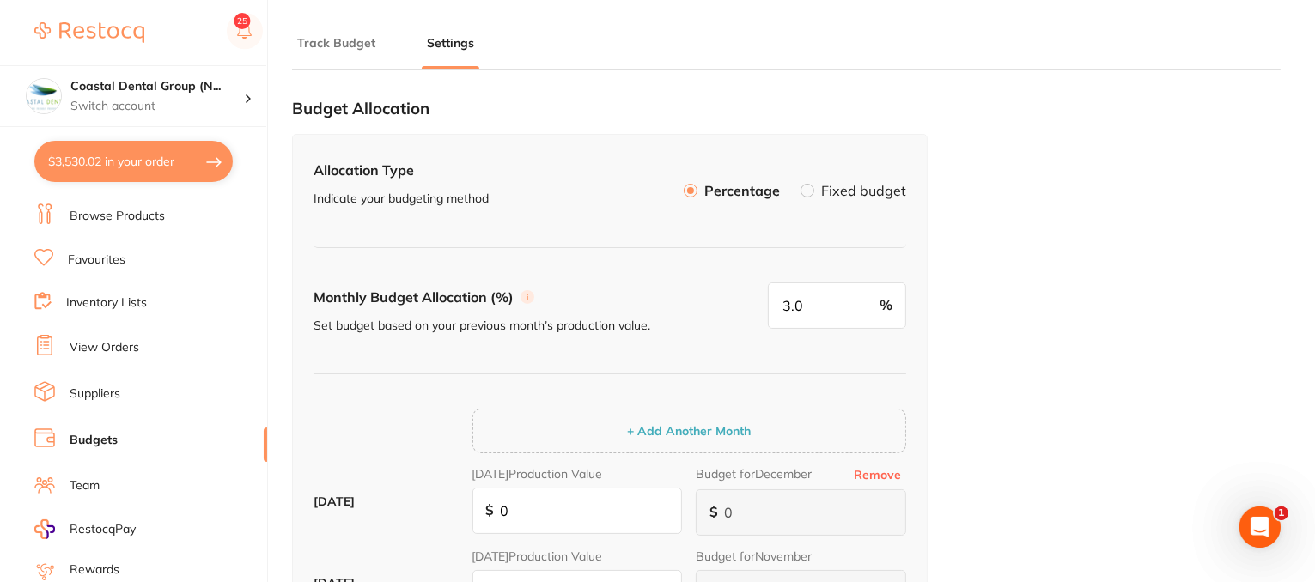
scroll to position [258, 0]
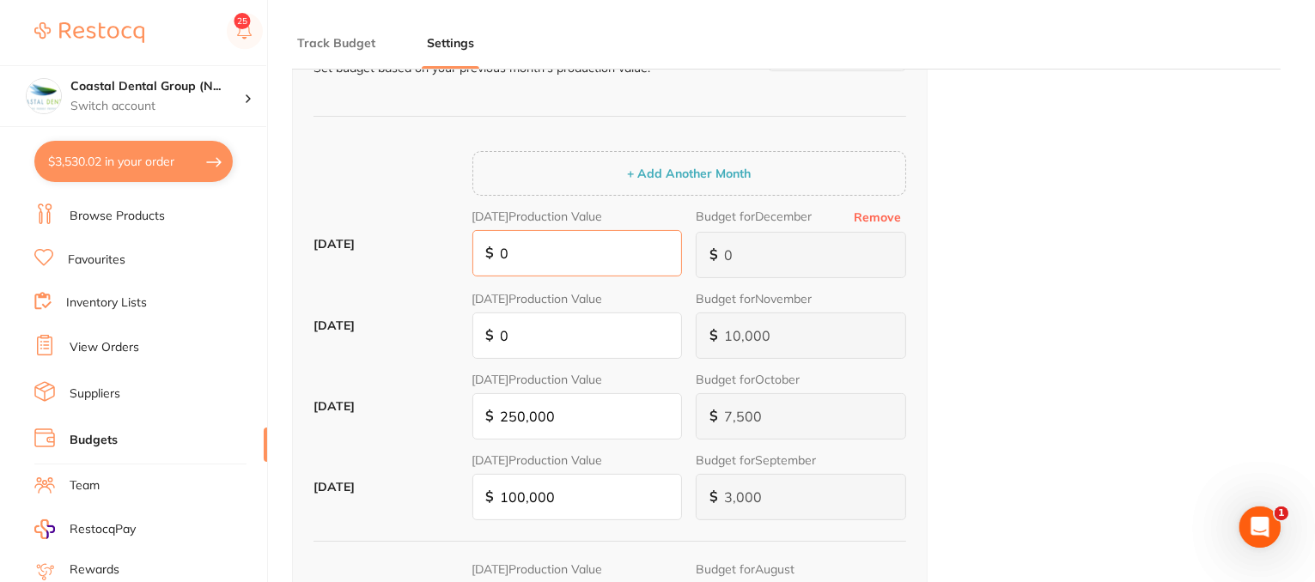
click at [530, 244] on input "0" at bounding box center [577, 253] width 210 height 46
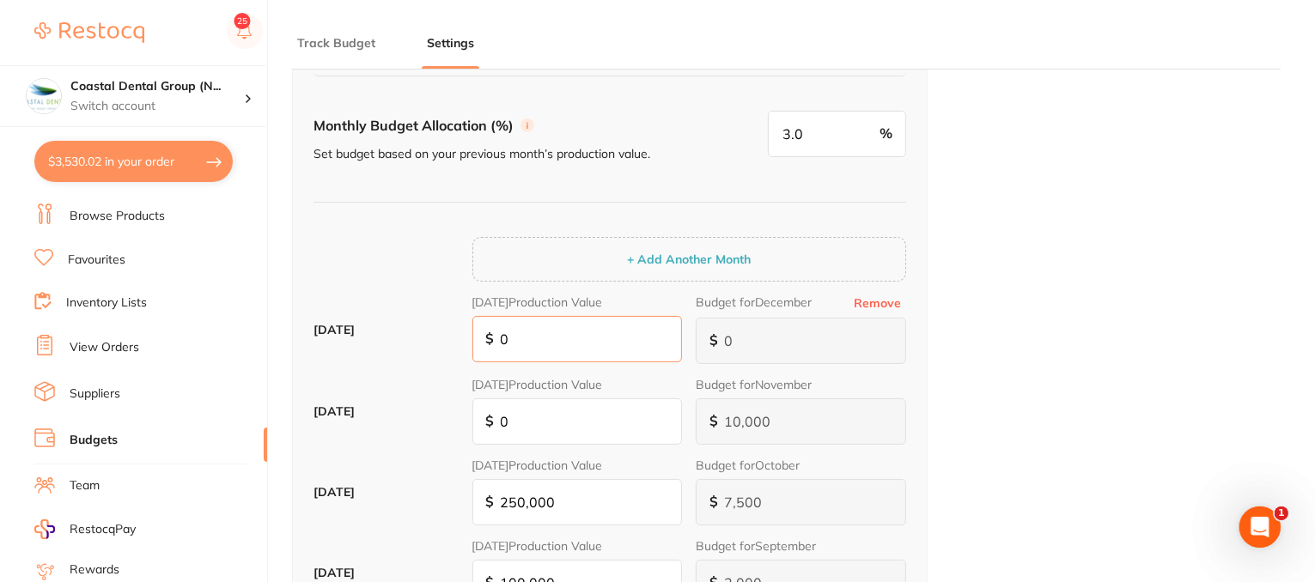
scroll to position [0, 0]
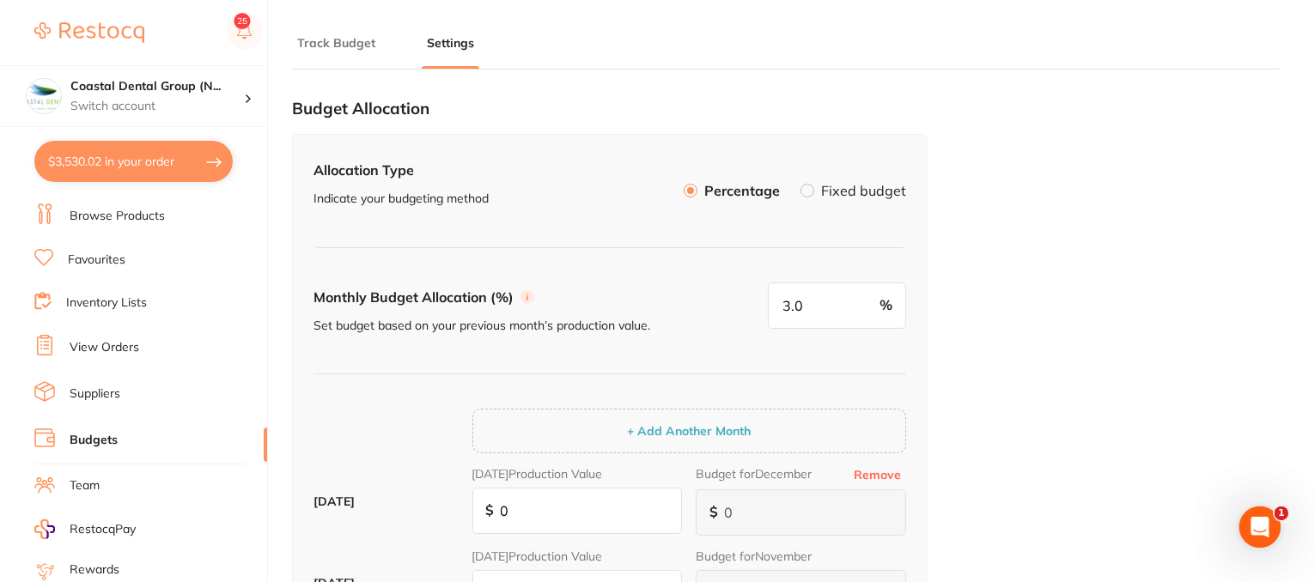
click at [842, 191] on label "Fixed budget" at bounding box center [863, 191] width 85 height 14
click at [800, 184] on input "Fixed budget" at bounding box center [800, 184] width 0 height 0
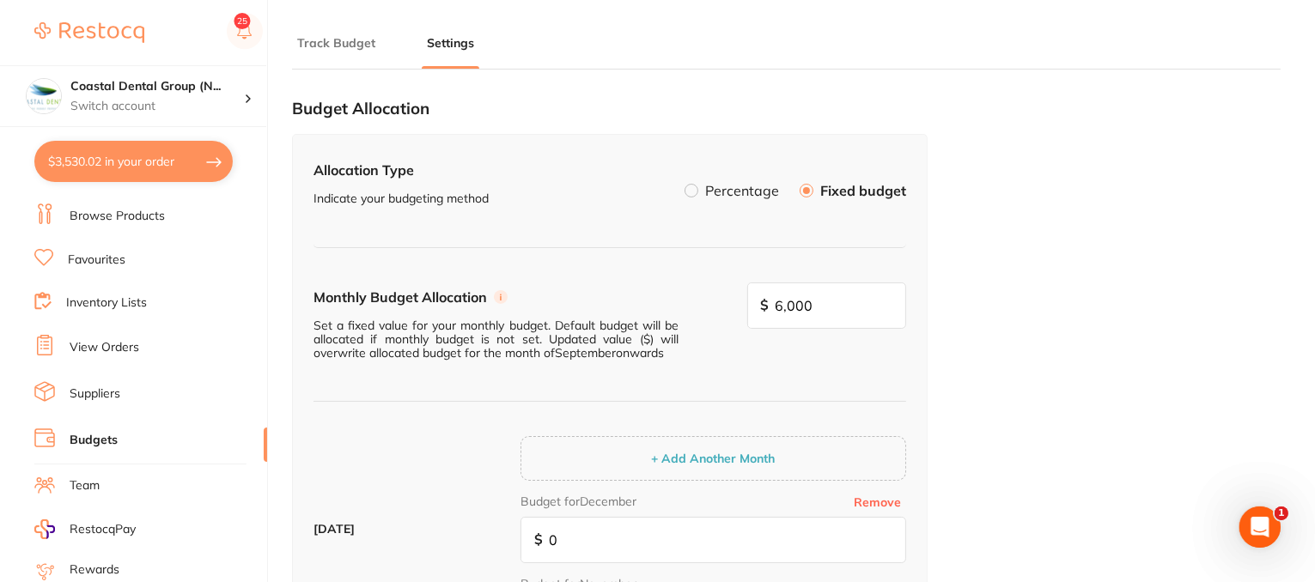
click at [354, 42] on button "Track Budget" at bounding box center [336, 43] width 88 height 16
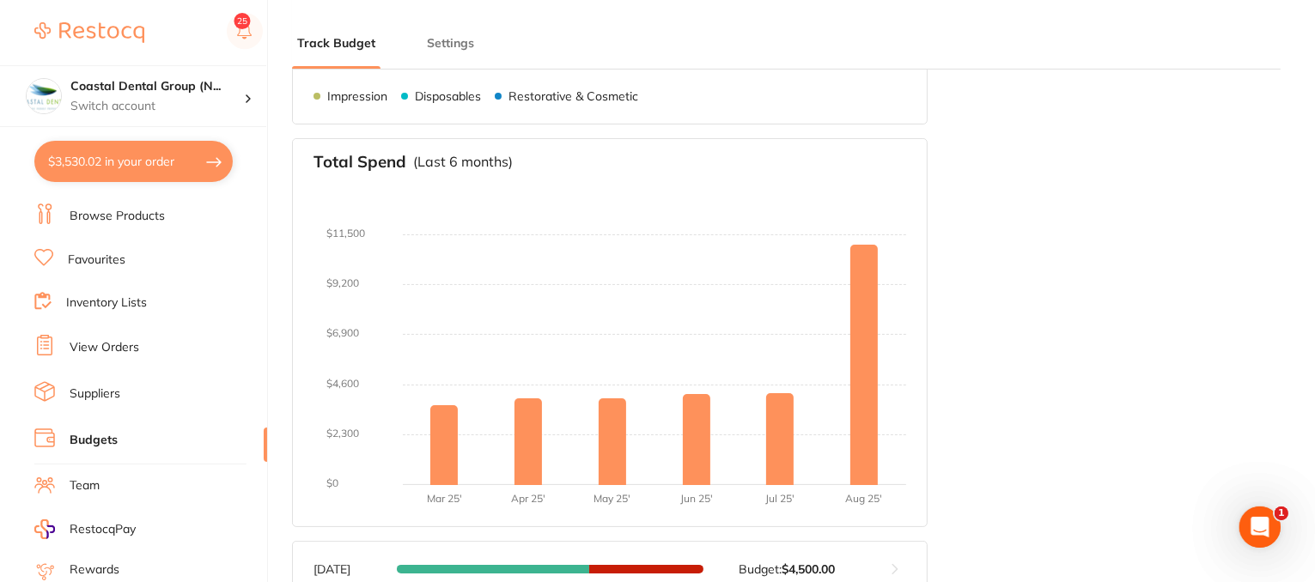
scroll to position [429, 0]
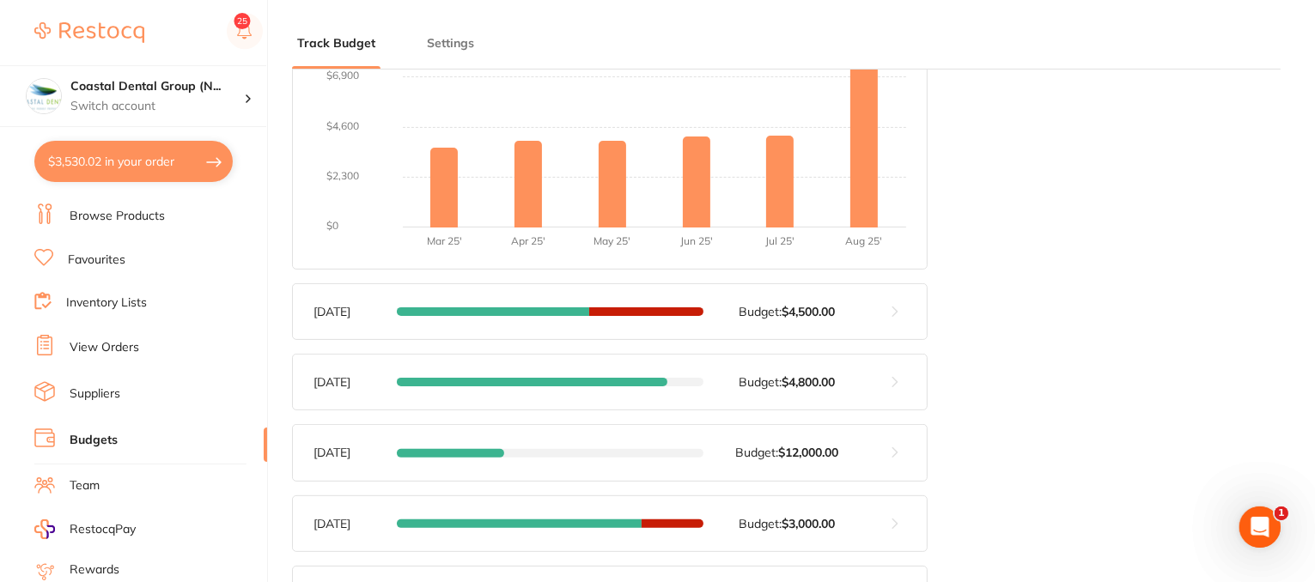
click at [896, 313] on button at bounding box center [895, 311] width 64 height 55
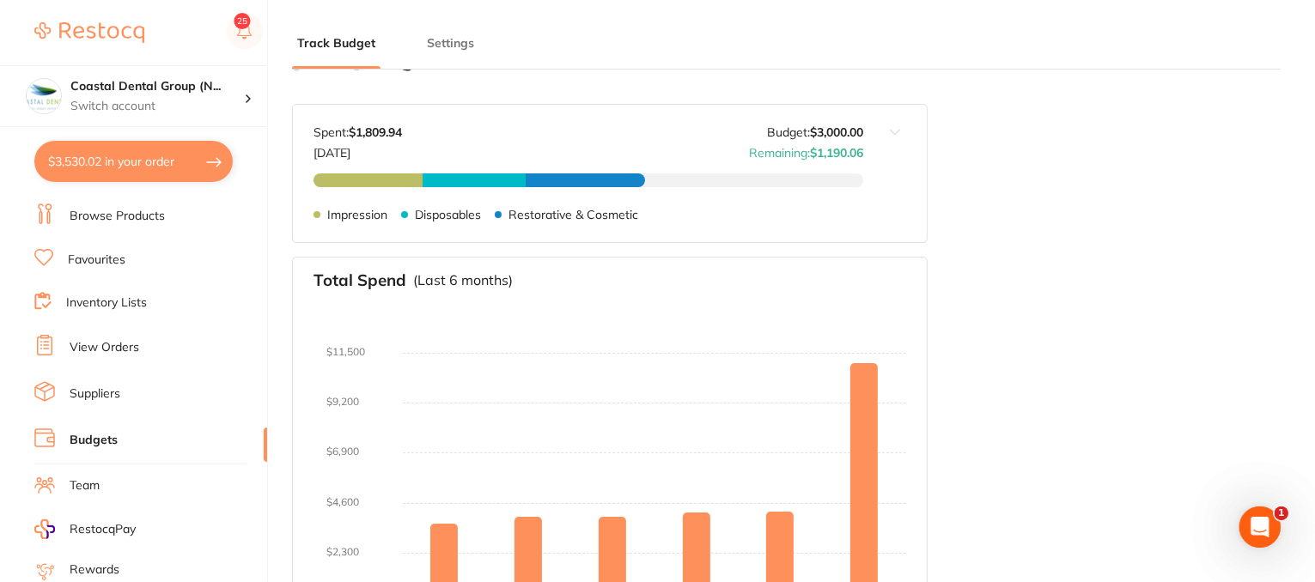
scroll to position [0, 0]
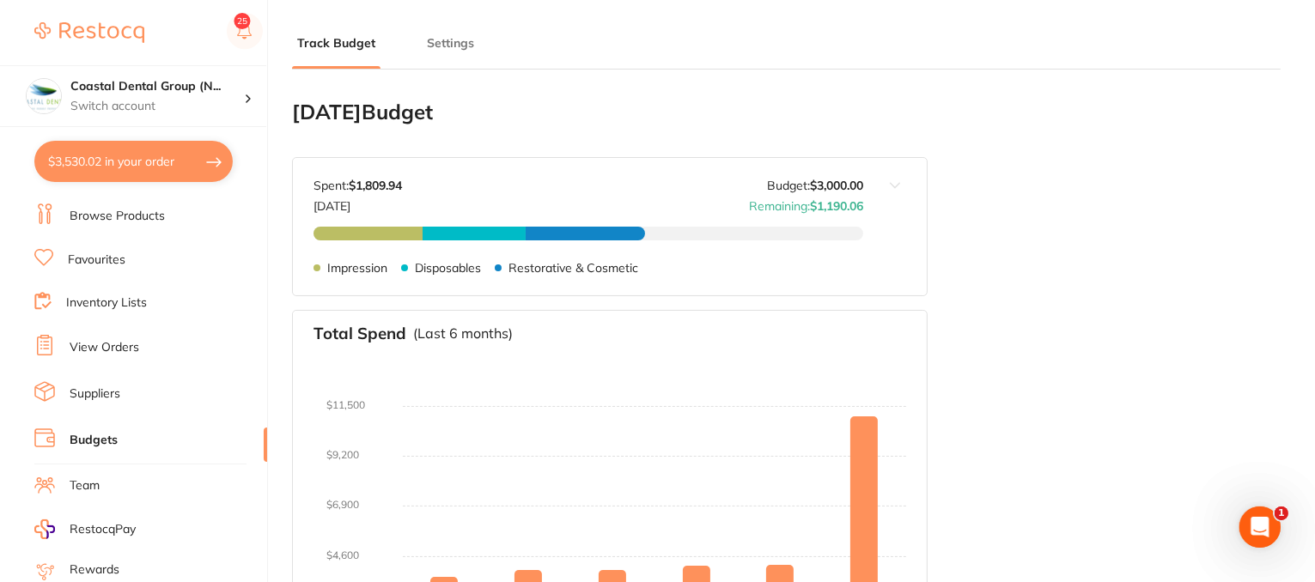
click at [81, 392] on link "Suppliers" at bounding box center [95, 394] width 51 height 17
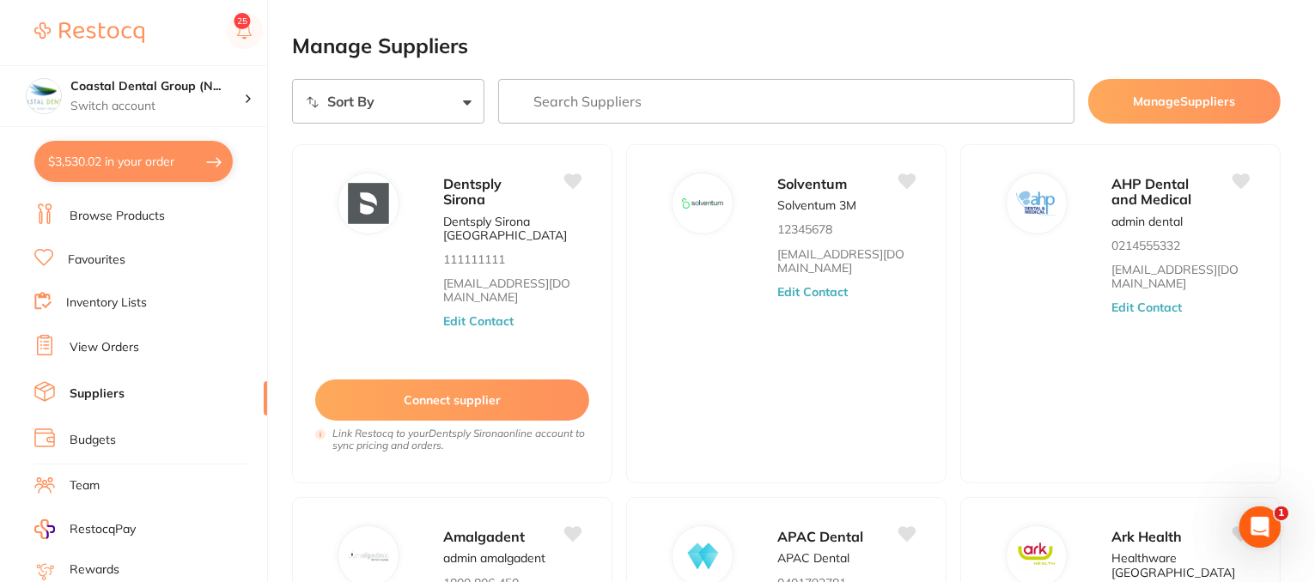
click at [649, 114] on input "search" at bounding box center [786, 101] width 576 height 45
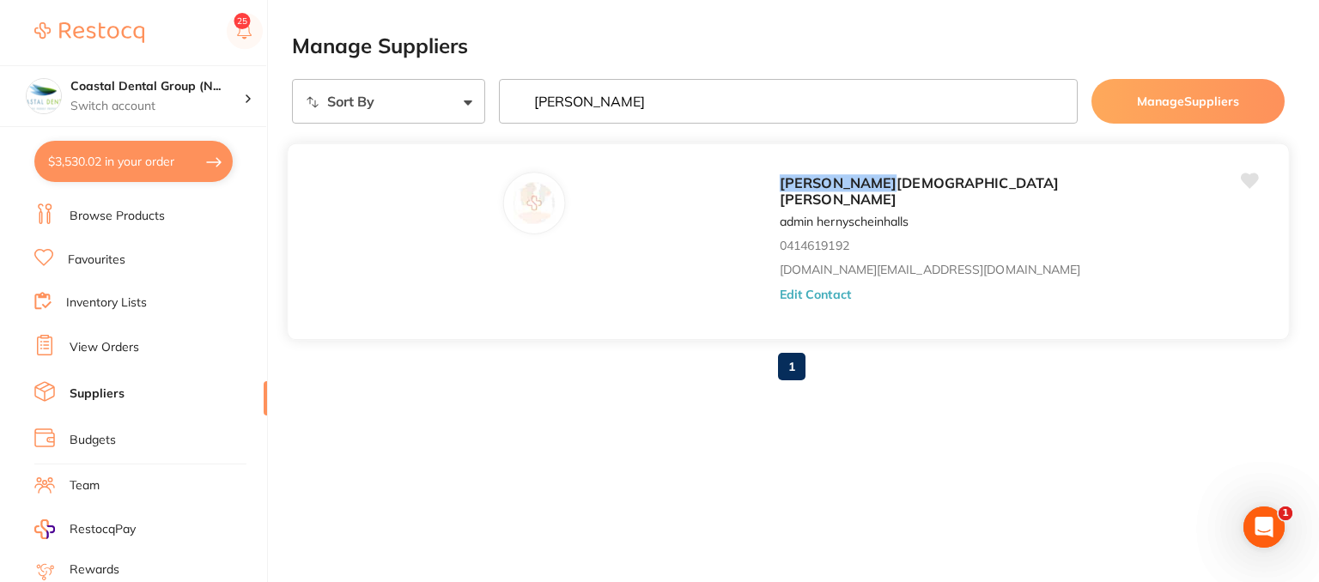
click at [780, 288] on button "Edit Contact" at bounding box center [815, 295] width 71 height 14
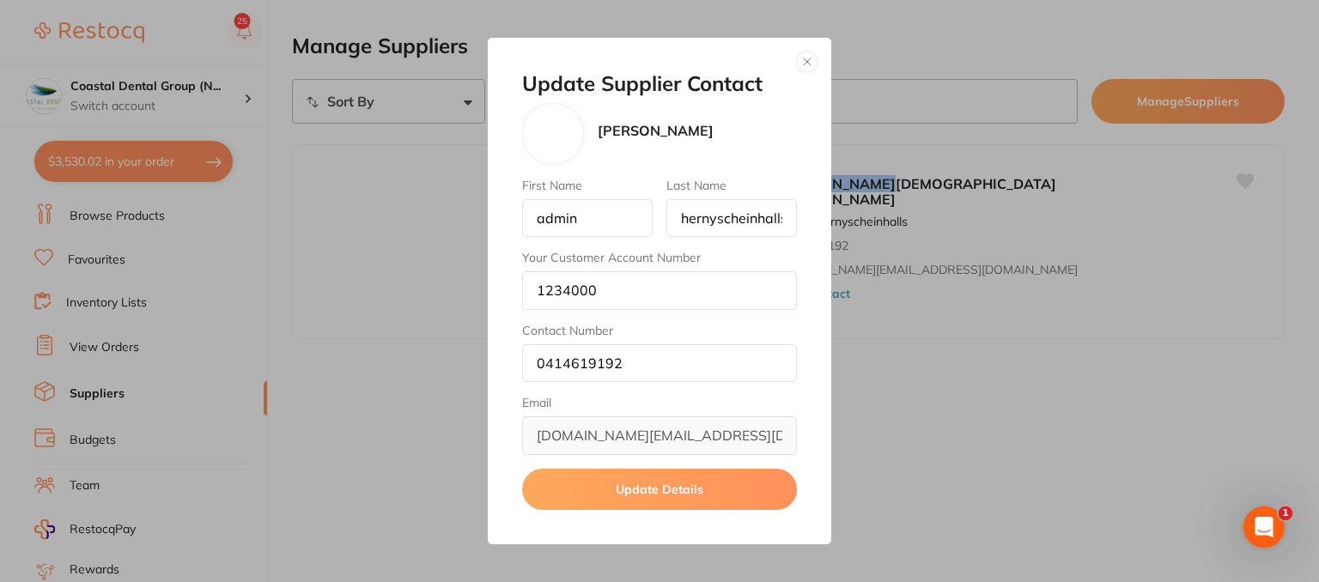
click at [805, 65] on button "button" at bounding box center [807, 62] width 21 height 21
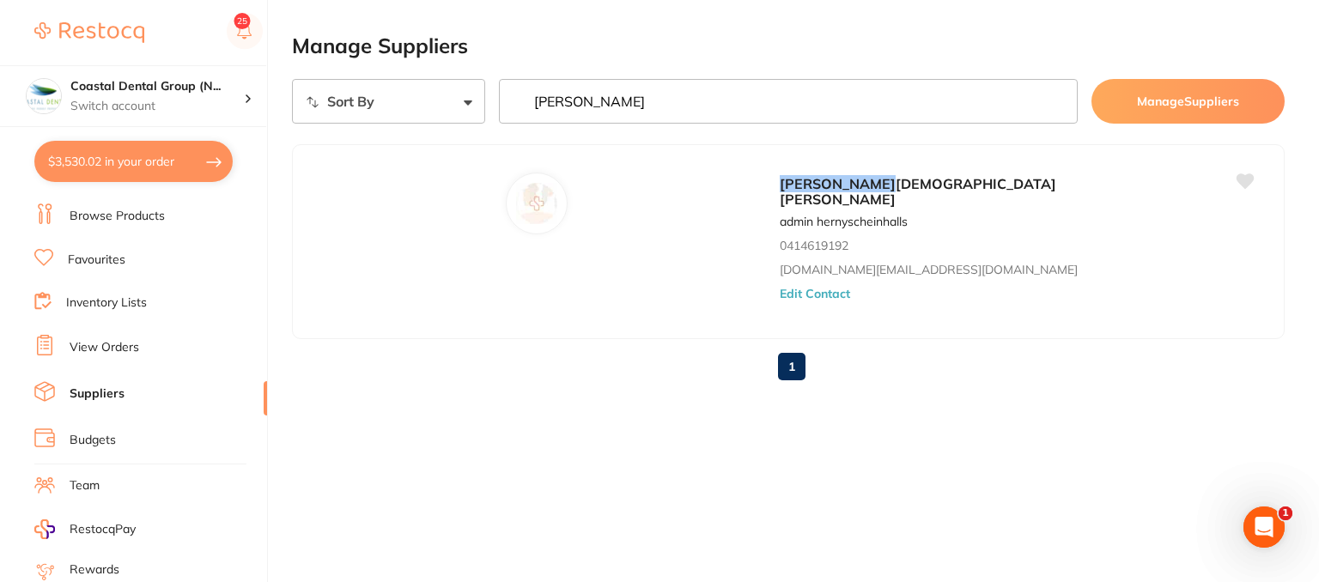
drag, startPoint x: 697, startPoint y: 111, endPoint x: 370, endPoint y: 111, distance: 327.1
click at [357, 111] on div "Sort By A-Z Z-A [PERSON_NAME] Suppliers" at bounding box center [788, 101] width 993 height 45
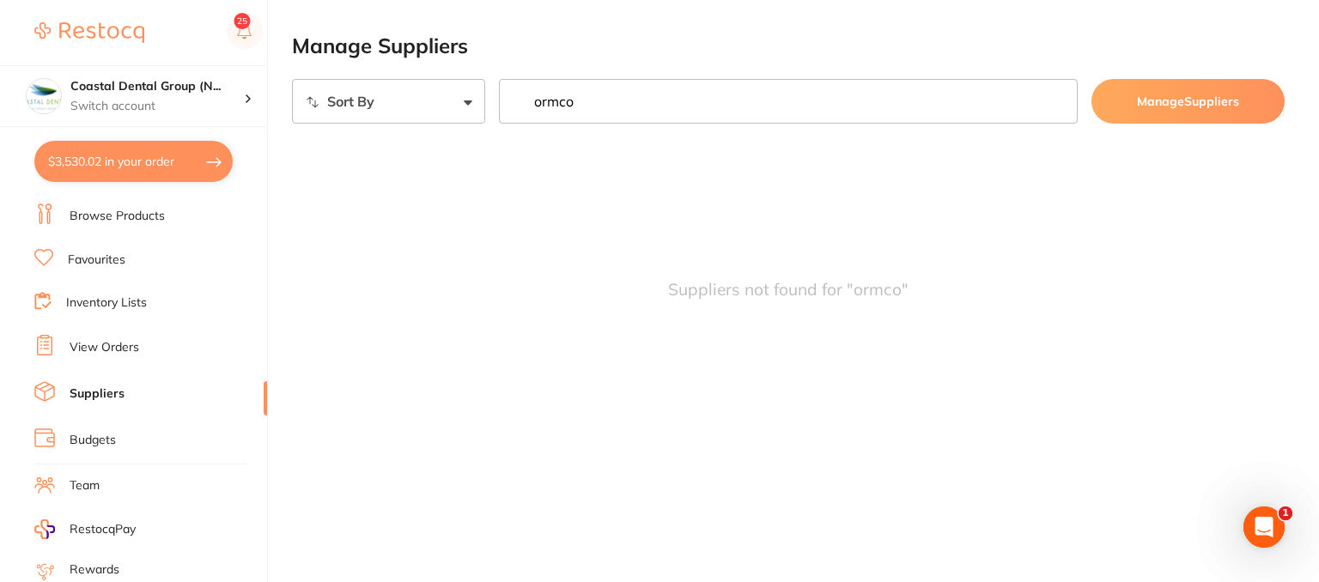
type input "ormco"
click at [105, 343] on link "View Orders" at bounding box center [105, 347] width 70 height 17
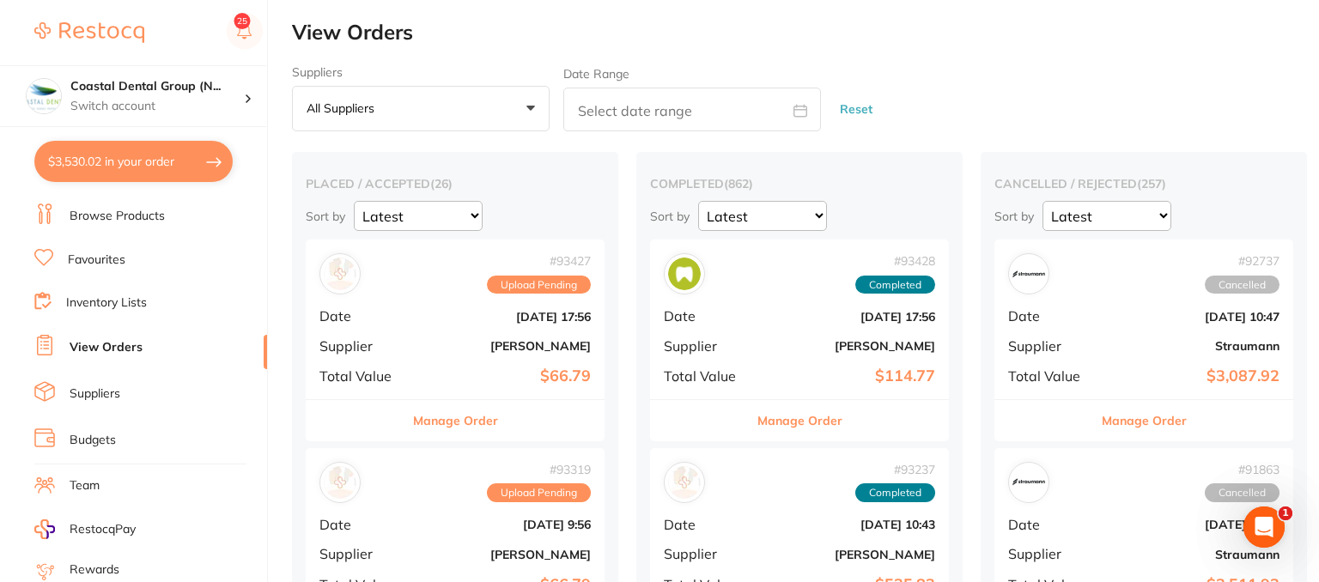
click at [103, 392] on link "Suppliers" at bounding box center [95, 394] width 51 height 17
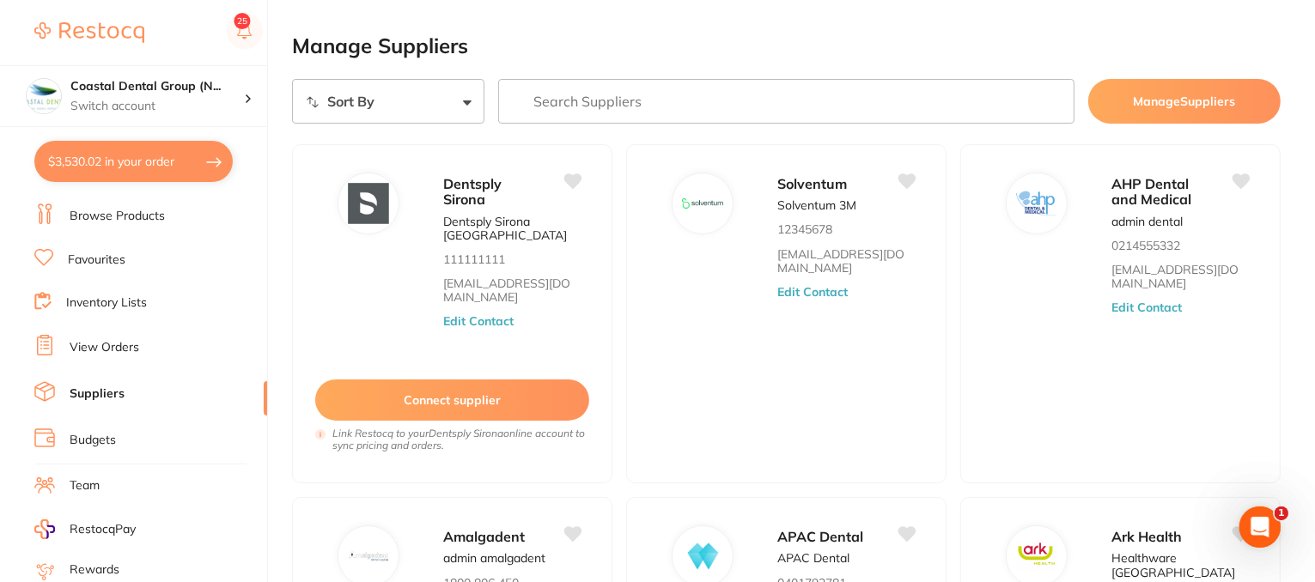
click at [742, 111] on input "search" at bounding box center [786, 101] width 576 height 45
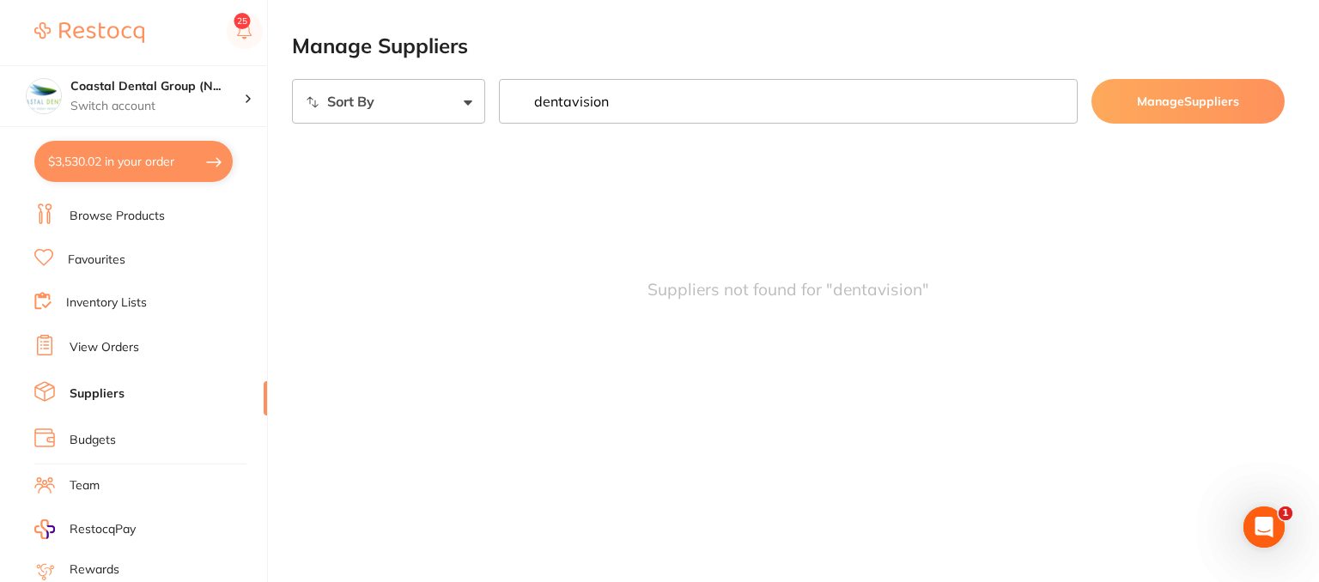
type input "dentavision"
click at [1058, 101] on input "dentavision" at bounding box center [788, 101] width 579 height 45
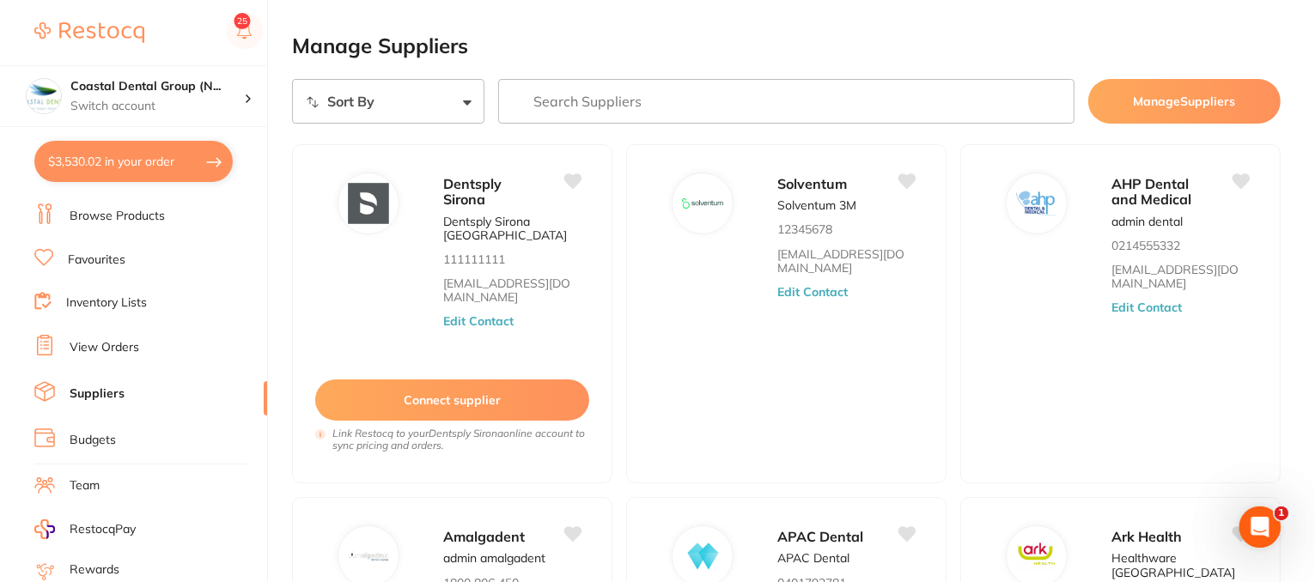
click at [106, 223] on li "Browse Products" at bounding box center [150, 216] width 233 height 26
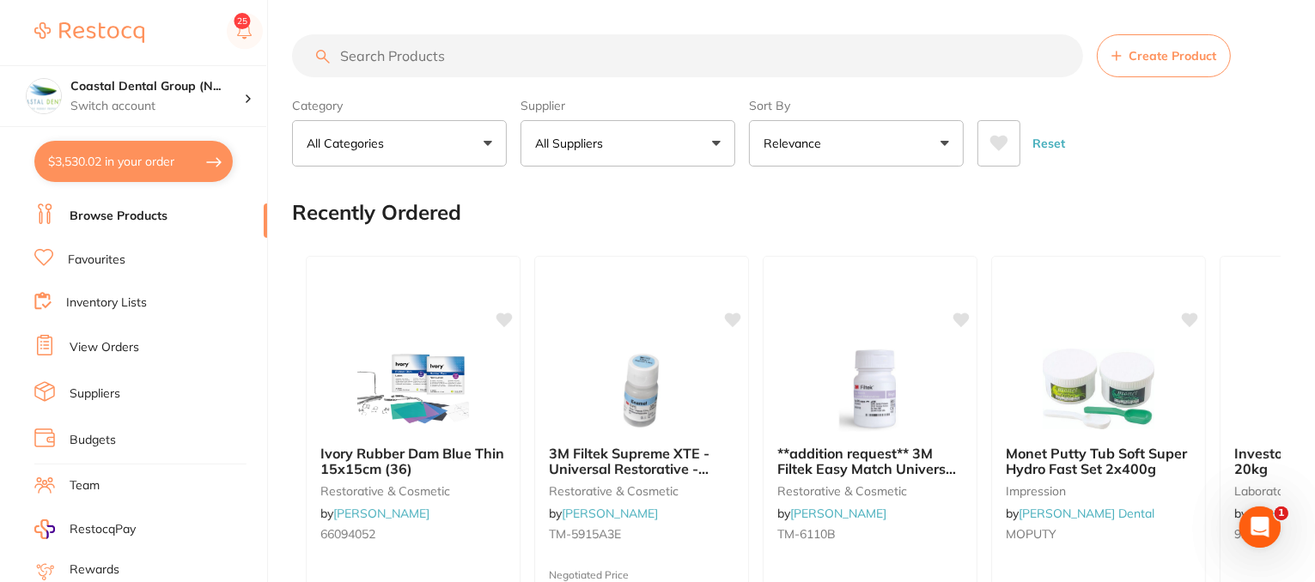
click at [402, 49] on input "search" at bounding box center [687, 55] width 791 height 43
click at [402, 50] on input "search" at bounding box center [687, 55] width 791 height 43
click at [383, 53] on input "search" at bounding box center [687, 55] width 791 height 43
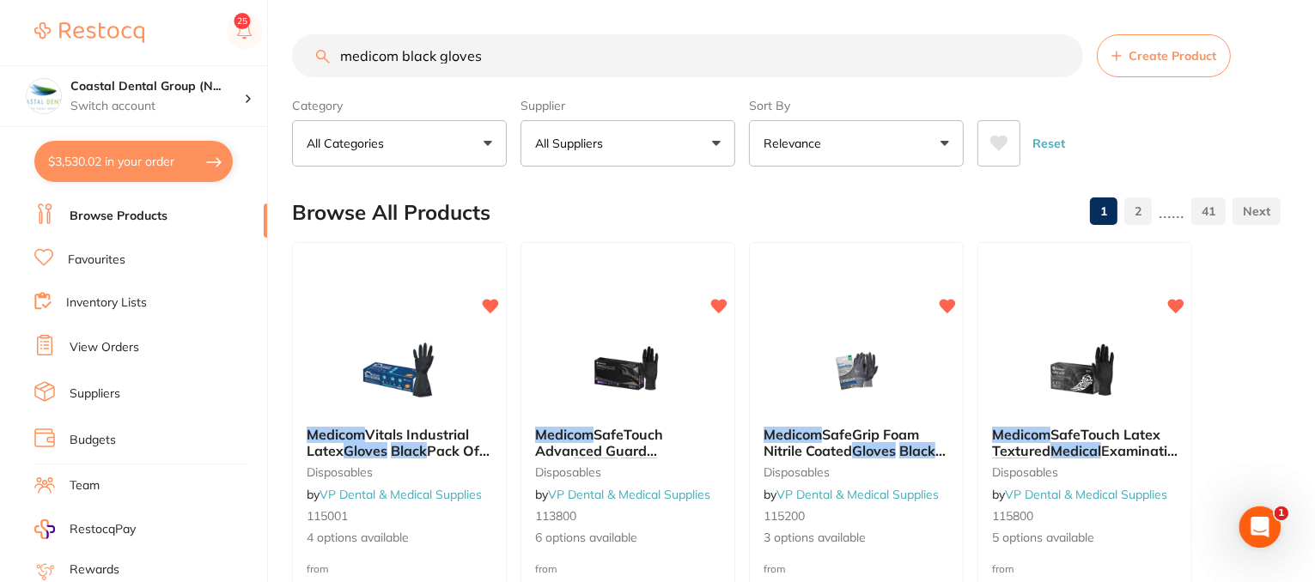
click at [718, 143] on button "All Suppliers" at bounding box center [627, 143] width 215 height 46
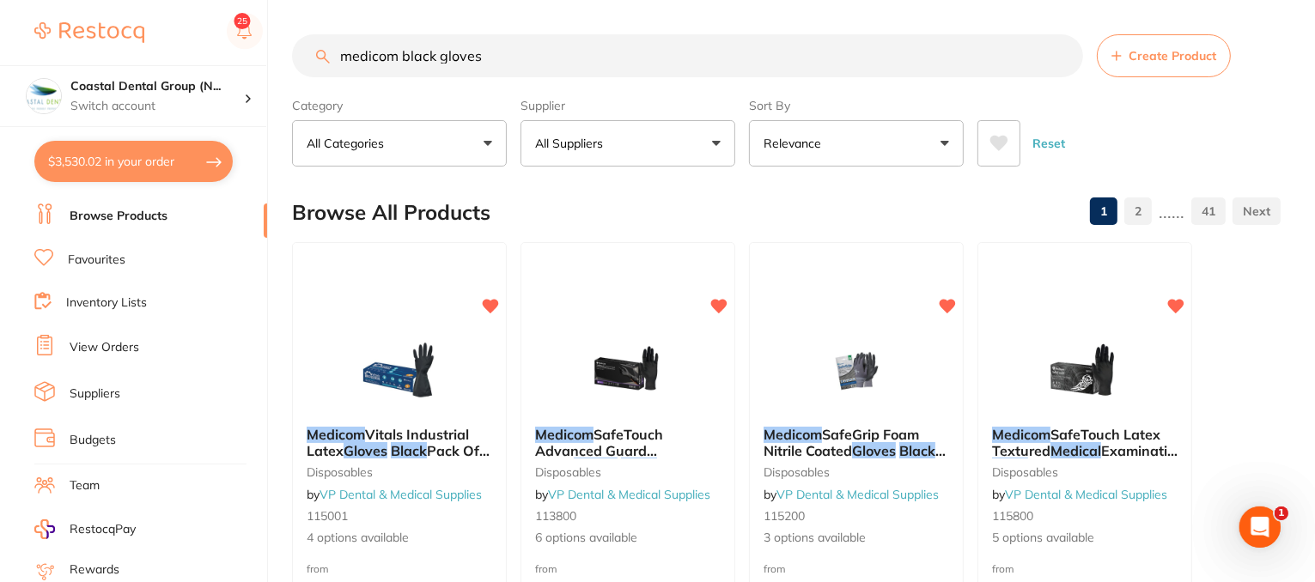
click at [519, 59] on input "medicom black gloves" at bounding box center [687, 55] width 791 height 43
type input "medicom black gloves"
click at [708, 143] on button "All Suppliers" at bounding box center [627, 143] width 215 height 46
click at [714, 141] on button "All Suppliers" at bounding box center [627, 143] width 215 height 46
click at [717, 143] on button "All Suppliers" at bounding box center [627, 143] width 215 height 46
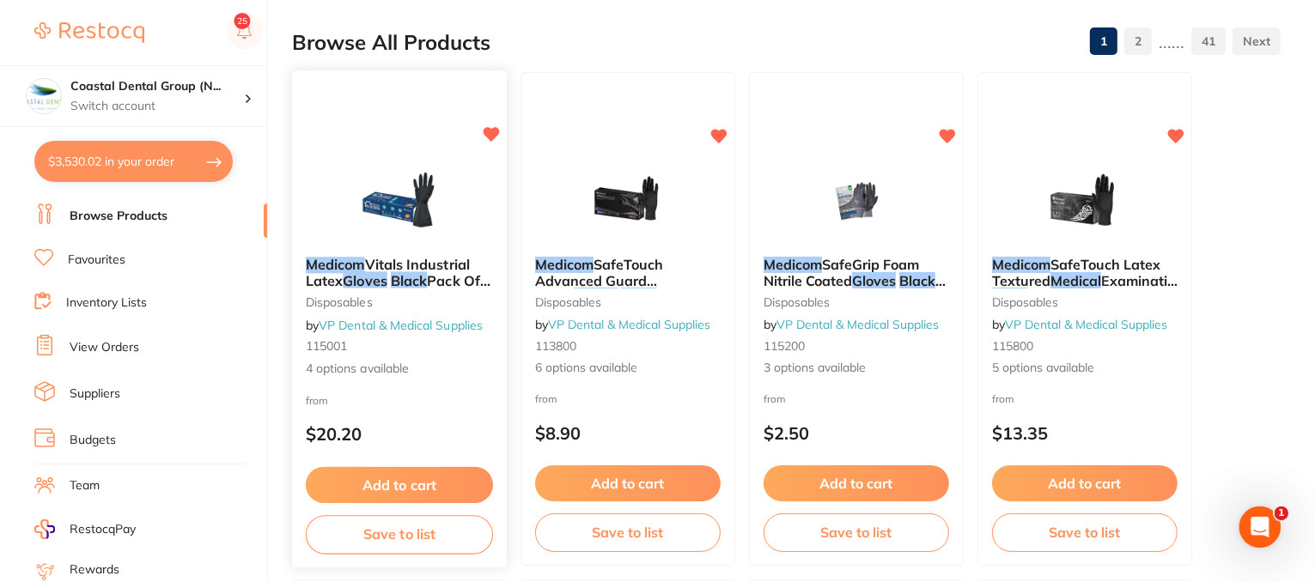
scroll to position [258, 0]
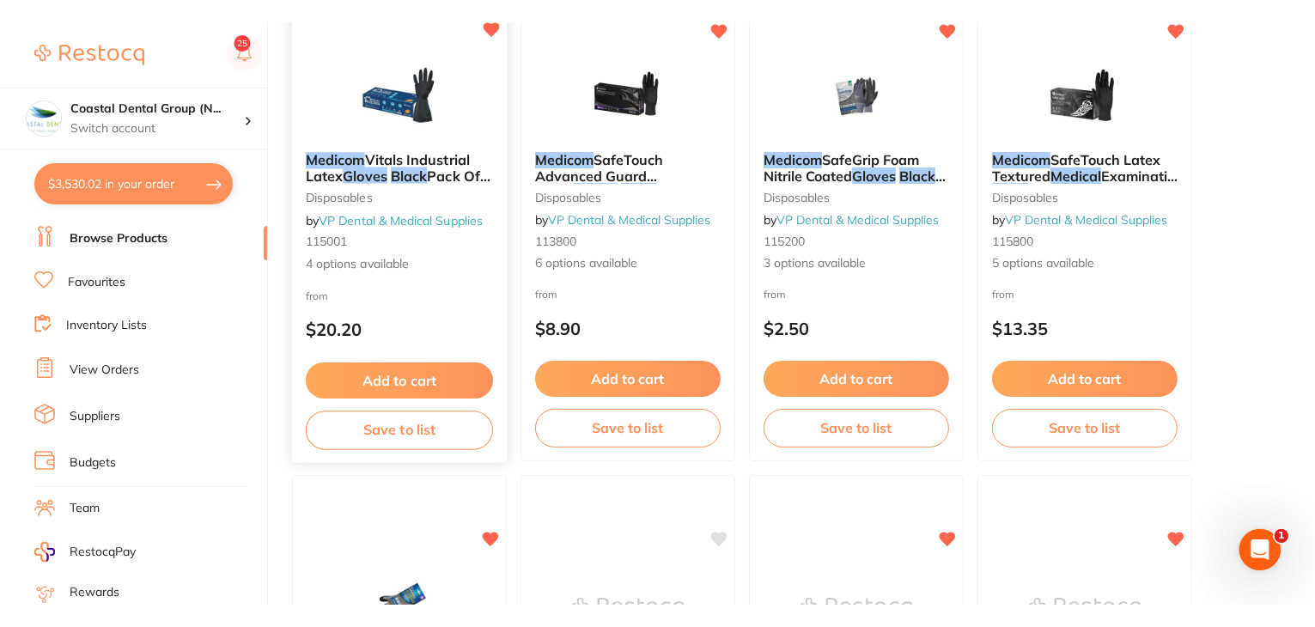
scroll to position [343, 0]
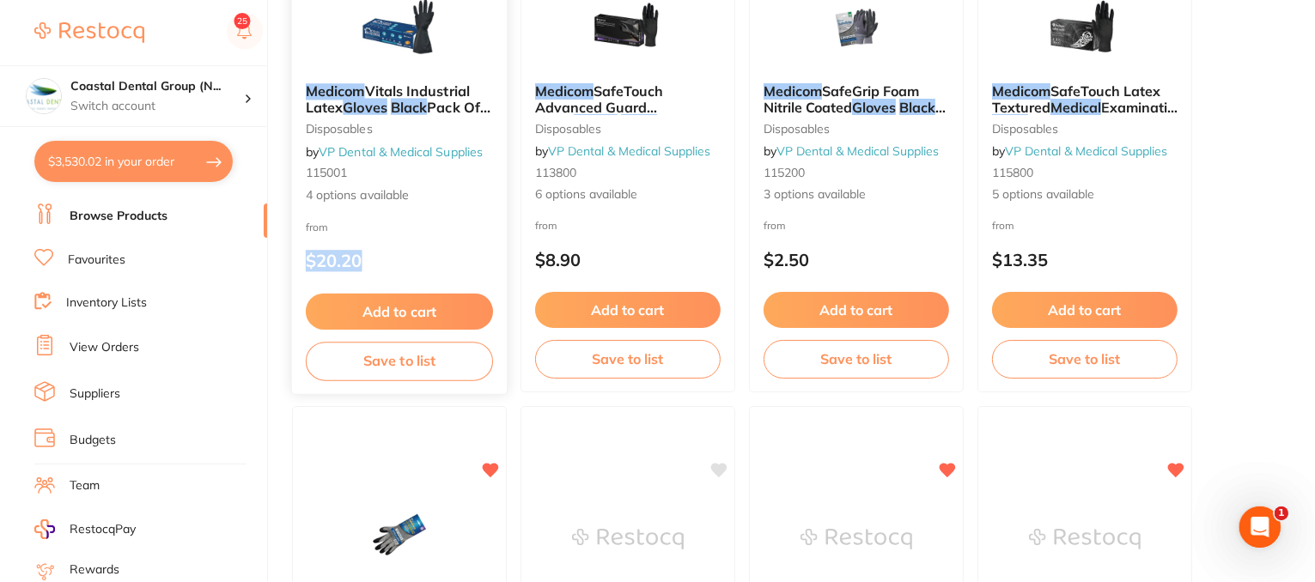
drag, startPoint x: 368, startPoint y: 262, endPoint x: 295, endPoint y: 265, distance: 73.1
click at [295, 265] on div "from $20.20" at bounding box center [399, 248] width 215 height 62
click at [513, 368] on section at bounding box center [657, 291] width 1315 height 582
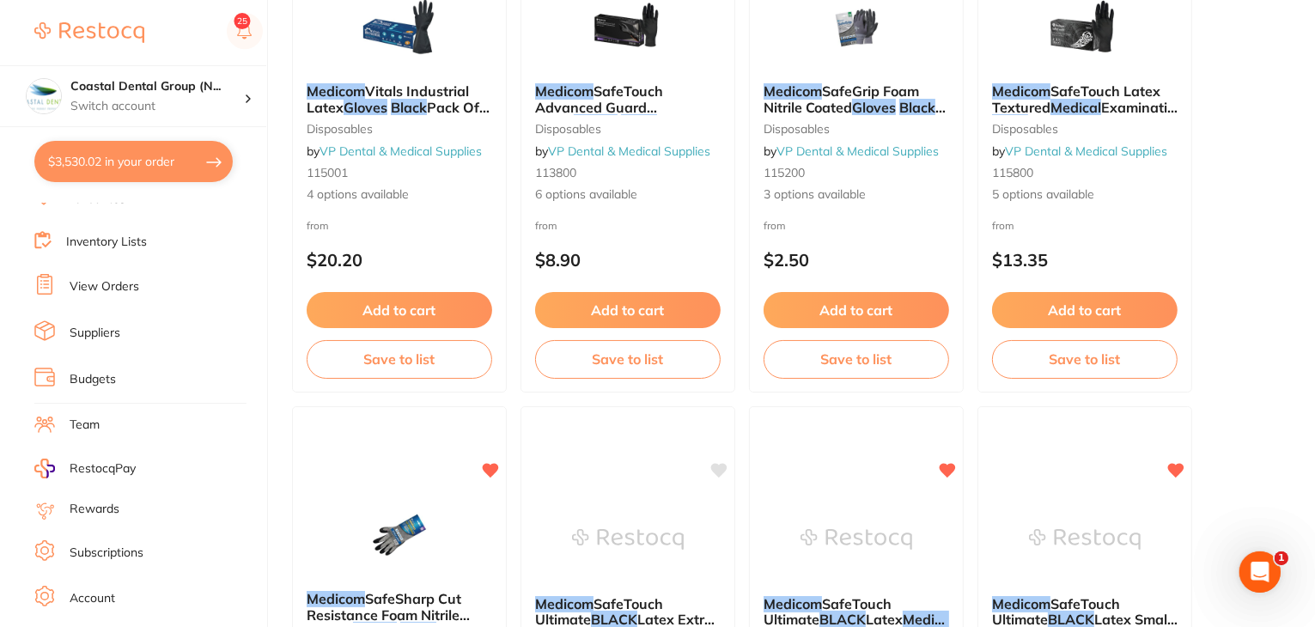
scroll to position [173, 0]
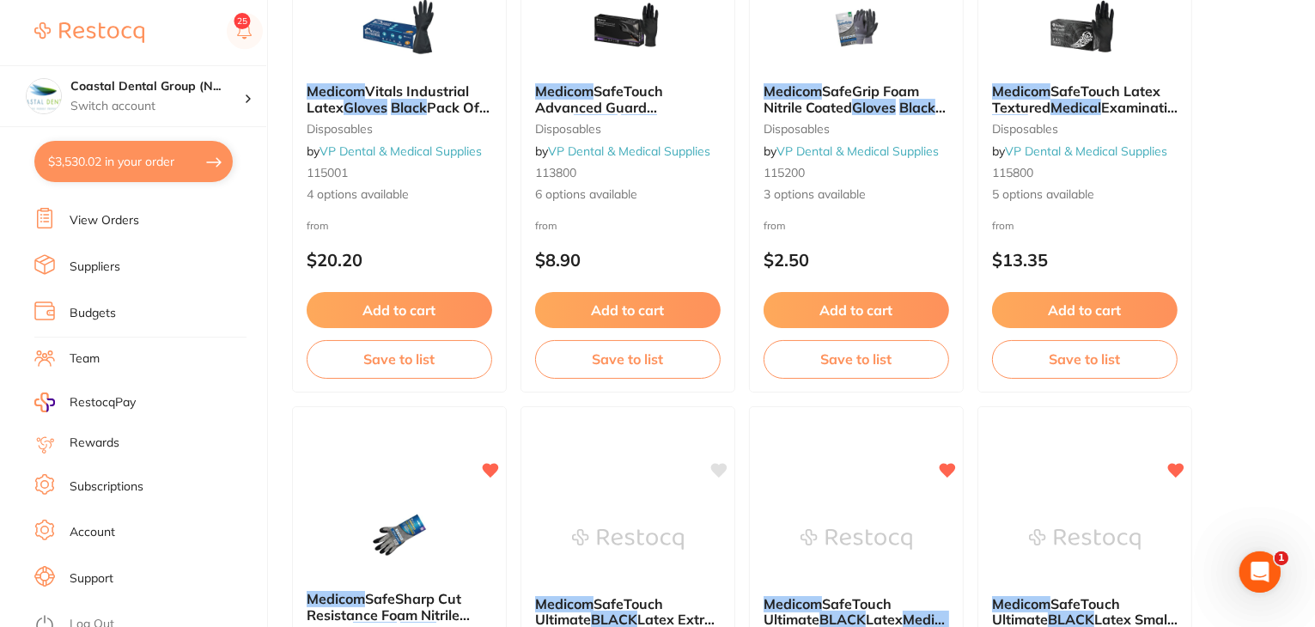
click at [99, 581] on link "Log Out" at bounding box center [92, 624] width 45 height 17
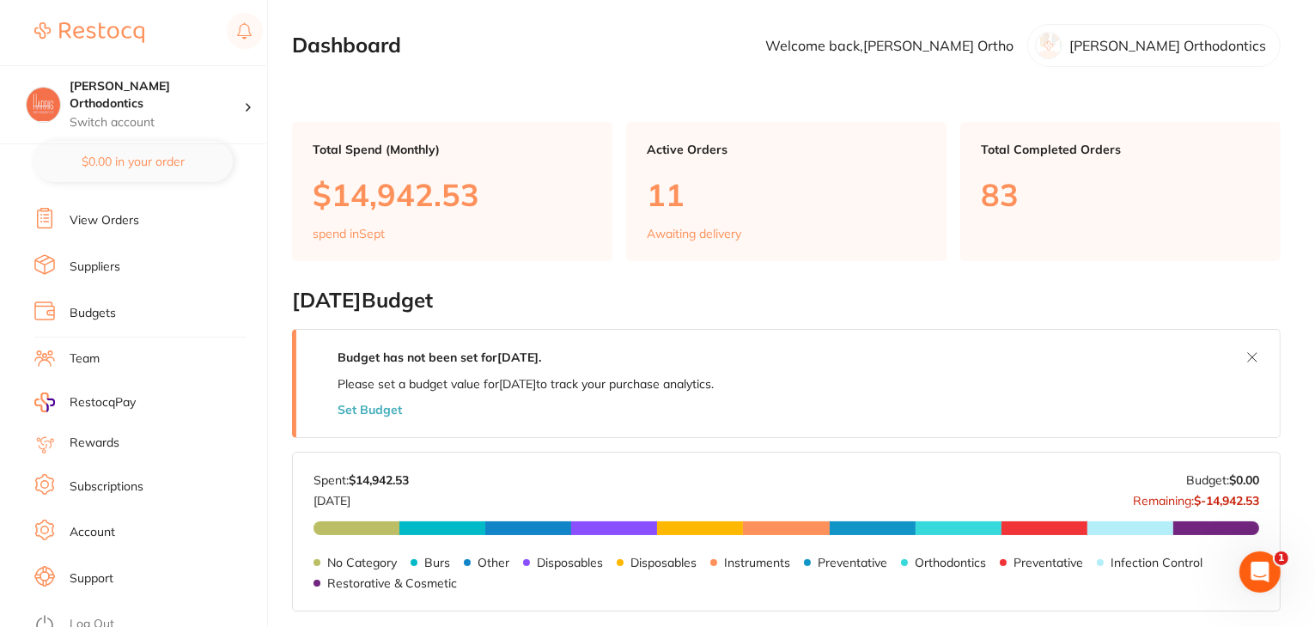
click at [105, 616] on link "Log Out" at bounding box center [92, 624] width 45 height 17
